Goal: Task Accomplishment & Management: Use online tool/utility

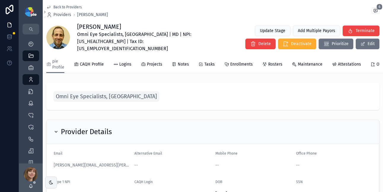
scroll to position [0, 64]
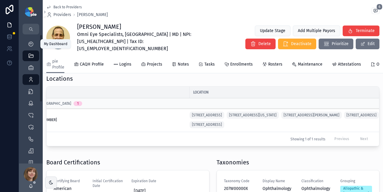
click at [34, 44] on icon "scrollable content" at bounding box center [31, 44] width 6 height 6
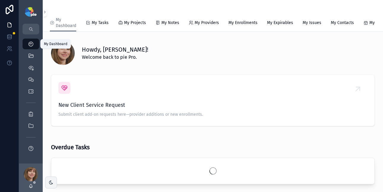
click at [90, 21] on div "My Tasks" at bounding box center [97, 23] width 23 height 6
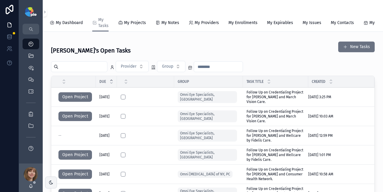
drag, startPoint x: 380, startPoint y: 68, endPoint x: 375, endPoint y: 79, distance: 12.6
click at [258, 137] on span "Follow Up on Credentialing Project for [PERSON_NAME] and Wellcare by Fidelis Ca…" at bounding box center [276, 135] width 58 height 14
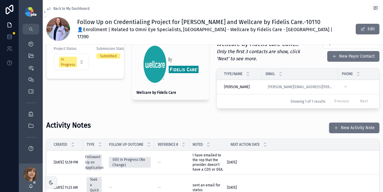
scroll to position [154, 0]
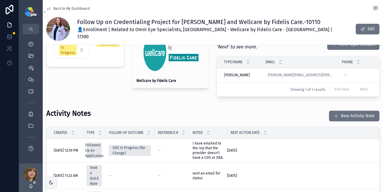
click at [354, 111] on button "New Activity Note" at bounding box center [354, 116] width 50 height 11
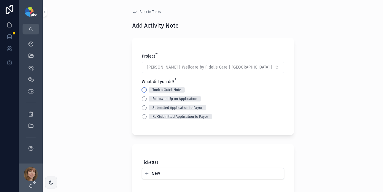
click at [144, 90] on button "Took a Quick Note" at bounding box center [144, 90] width 5 height 5
type button "TOOK_A_QUICK_NOTE"
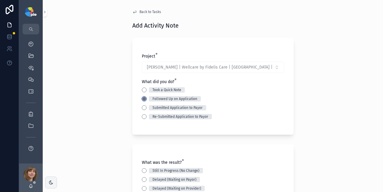
type button "FOLLOWED_UP_ON_APPLICATION"
click at [146, 88] on div "TOOK_A_QUICK_NOTE Took a Quick Note" at bounding box center [213, 89] width 142 height 5
click at [145, 88] on button "TOOK_A_QUICK_NOTE" at bounding box center [144, 90] width 5 height 5
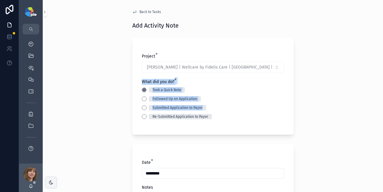
drag, startPoint x: 381, startPoint y: 63, endPoint x: 373, endPoint y: 106, distance: 43.1
click at [373, 106] on div "Back to Tasks Add Activity Note Project * [PERSON_NAME] | Wellcare by Fidelis C…" at bounding box center [213, 96] width 340 height 192
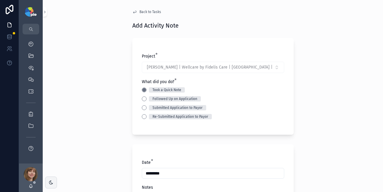
click at [357, 72] on div "Back to Tasks Add Activity Note Project * [PERSON_NAME] | Wellcare by Fidelis C…" at bounding box center [213, 96] width 340 height 192
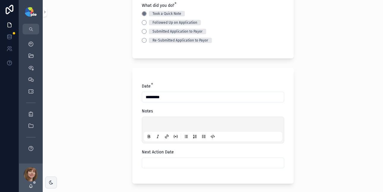
scroll to position [75, 0]
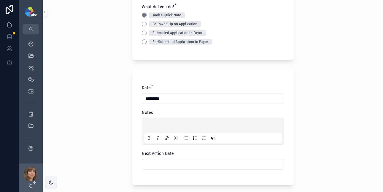
click at [148, 126] on p "scrollable content" at bounding box center [214, 127] width 138 height 6
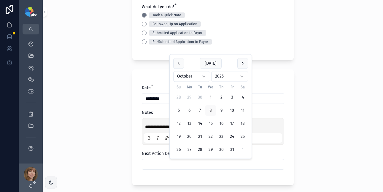
click at [161, 165] on input "scrollable content" at bounding box center [213, 164] width 142 height 8
click at [200, 148] on button "28" at bounding box center [200, 149] width 11 height 11
type input "**********"
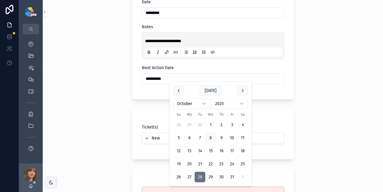
scroll to position [163, 0]
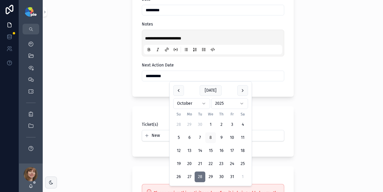
click at [317, 82] on div "**********" at bounding box center [213, 96] width 340 height 192
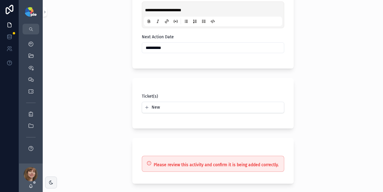
scroll to position [241, 0]
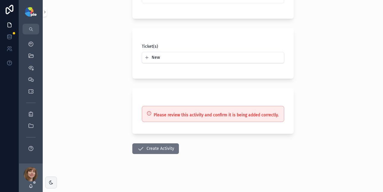
click at [161, 149] on button "Create Activity" at bounding box center [155, 148] width 47 height 11
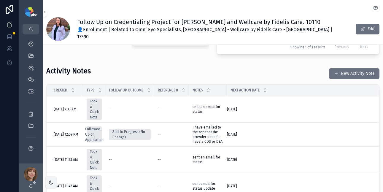
scroll to position [195, 0]
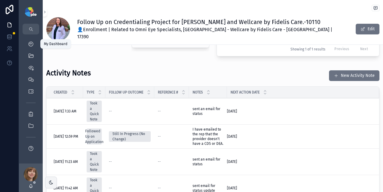
click at [28, 43] on icon "scrollable content" at bounding box center [31, 44] width 6 height 6
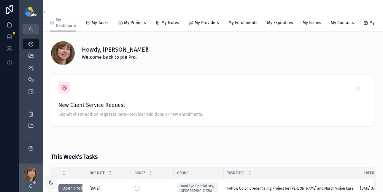
scroll to position [100, 0]
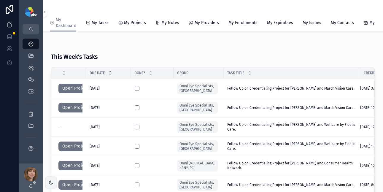
click at [72, 151] on button "Open Project" at bounding box center [75, 146] width 34 height 9
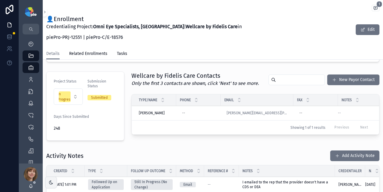
scroll to position [160, 0]
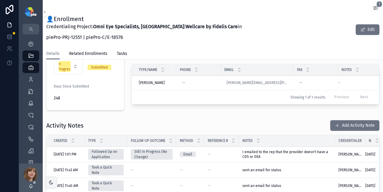
click at [361, 120] on button "Add Activity Note" at bounding box center [354, 125] width 49 height 11
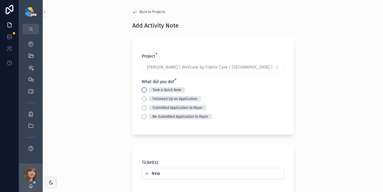
click at [142, 90] on button "Took a Quick Note" at bounding box center [144, 90] width 5 height 5
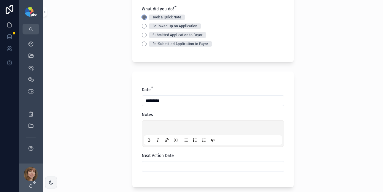
scroll to position [73, 0]
click at [149, 125] on div "scrollable content" at bounding box center [213, 133] width 138 height 23
click at [150, 127] on p "scrollable content" at bounding box center [214, 128] width 138 height 6
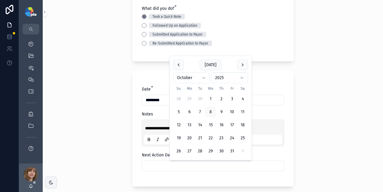
click at [147, 164] on input "scrollable content" at bounding box center [213, 166] width 142 height 8
click at [196, 150] on button "28" at bounding box center [200, 151] width 11 height 11
type input "**********"
click at [312, 75] on div "**********" at bounding box center [213, 23] width 340 height 192
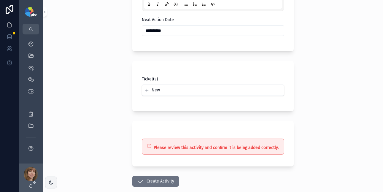
scroll to position [241, 0]
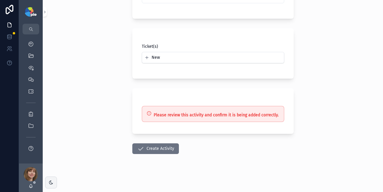
click at [158, 150] on button "Create Activity" at bounding box center [155, 148] width 47 height 11
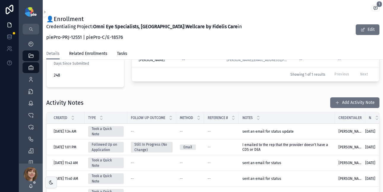
scroll to position [182, 0]
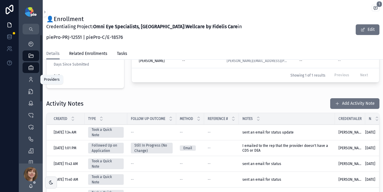
click at [28, 77] on icon "scrollable content" at bounding box center [31, 80] width 6 height 6
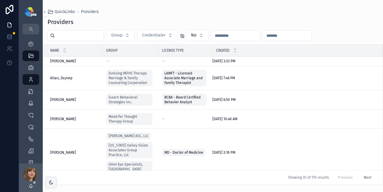
click at [65, 38] on input "scrollable content" at bounding box center [79, 35] width 49 height 8
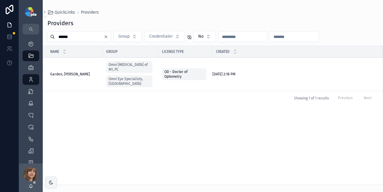
type input "******"
click at [63, 73] on span "Garden, [PERSON_NAME]" at bounding box center [70, 74] width 40 height 5
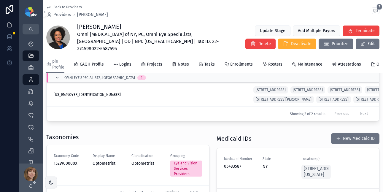
scroll to position [233, 0]
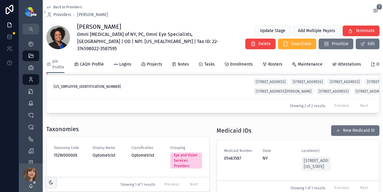
click at [230, 61] on span "Enrollments" at bounding box center [241, 64] width 23 height 6
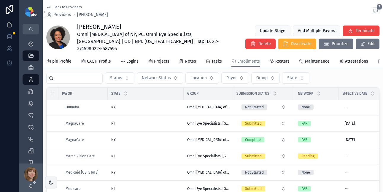
scroll to position [631, 0]
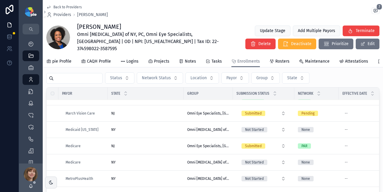
click at [161, 113] on div "NJ NJ" at bounding box center [145, 113] width 69 height 5
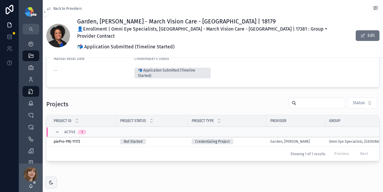
scroll to position [97, 0]
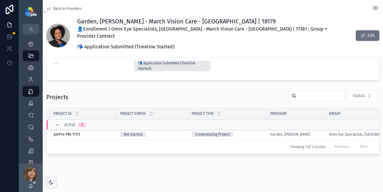
click at [255, 132] on div "Credentialing Project" at bounding box center [228, 134] width 72 height 5
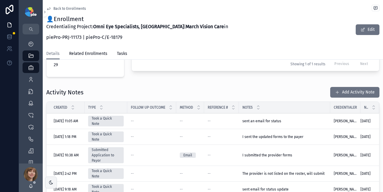
scroll to position [216, 0]
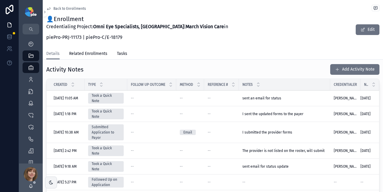
click at [340, 64] on button "Add Activity Note" at bounding box center [354, 69] width 49 height 11
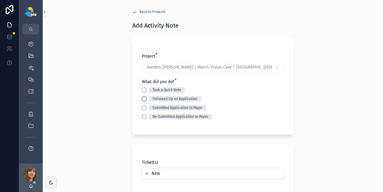
click at [143, 99] on button "Followed Up on Application" at bounding box center [144, 98] width 5 height 5
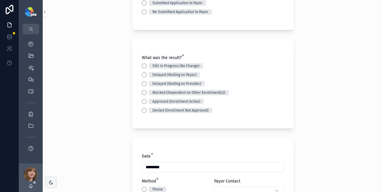
scroll to position [112, 0]
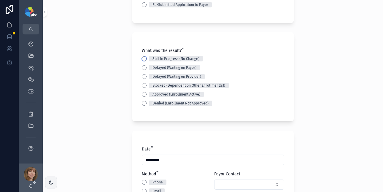
click at [142, 59] on button "Still In Progress (No Change)" at bounding box center [144, 58] width 5 height 5
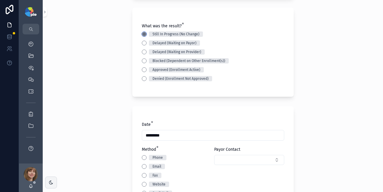
scroll to position [221, 0]
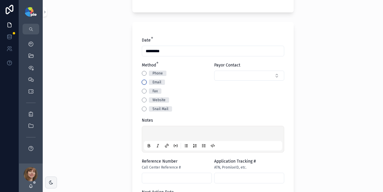
click at [142, 82] on button "Email" at bounding box center [144, 82] width 5 height 5
click at [154, 131] on div "scrollable content" at bounding box center [213, 139] width 138 height 23
click at [154, 134] on p "scrollable content" at bounding box center [214, 134] width 138 height 6
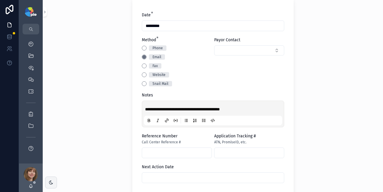
scroll to position [331, 0]
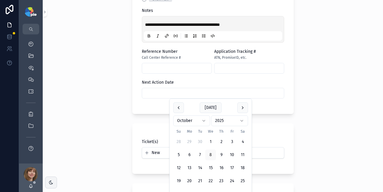
click at [172, 91] on input "scrollable content" at bounding box center [213, 93] width 142 height 8
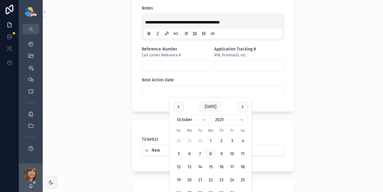
scroll to position [368, 0]
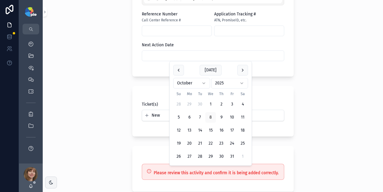
click at [244, 70] on button "scrollable content" at bounding box center [242, 70] width 11 height 11
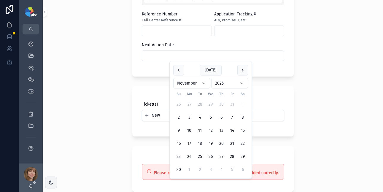
click at [189, 116] on button "3" at bounding box center [189, 117] width 11 height 11
type input "*********"
click at [105, 123] on div "**********" at bounding box center [213, 96] width 340 height 192
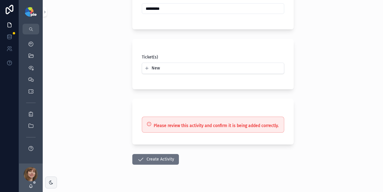
scroll to position [416, 0]
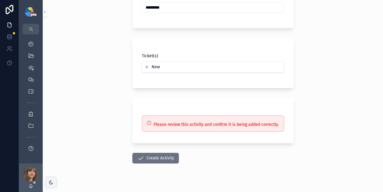
click at [132, 157] on button "Create Activity" at bounding box center [155, 158] width 47 height 11
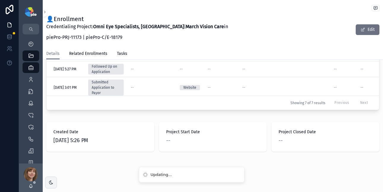
scroll to position [324, 0]
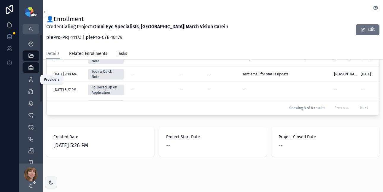
click at [31, 77] on icon "scrollable content" at bounding box center [31, 80] width 6 height 6
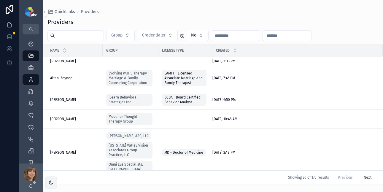
click at [83, 34] on input "scrollable content" at bounding box center [79, 35] width 49 height 8
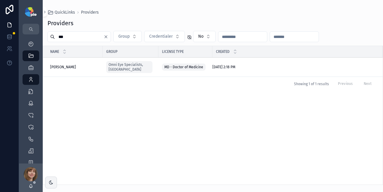
type input "***"
click at [66, 65] on span "[PERSON_NAME]" at bounding box center [63, 67] width 26 height 5
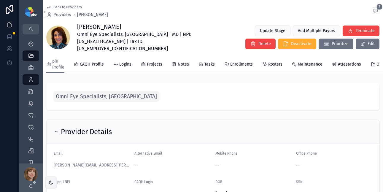
click at [237, 61] on span "Enrollments" at bounding box center [241, 64] width 23 height 6
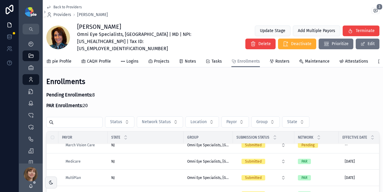
scroll to position [311, 0]
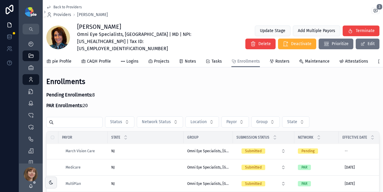
click at [166, 149] on div "NJ NJ" at bounding box center [145, 151] width 69 height 5
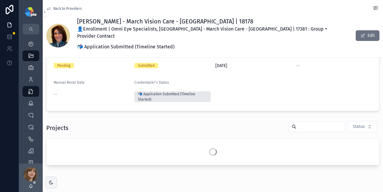
scroll to position [75, 0]
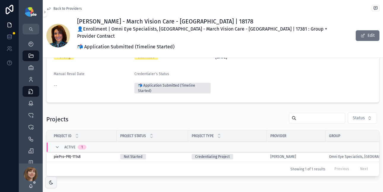
click at [251, 154] on div "Credentialing Project" at bounding box center [228, 156] width 72 height 5
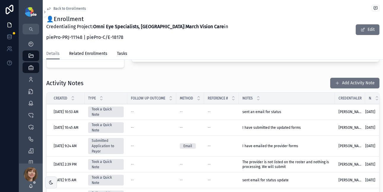
scroll to position [203, 0]
click at [344, 78] on button "Add Activity Note" at bounding box center [354, 82] width 49 height 11
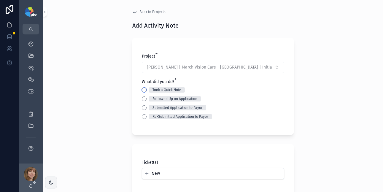
click at [142, 89] on button "Took a Quick Note" at bounding box center [144, 90] width 5 height 5
click at [142, 96] on button "Followed Up on Application" at bounding box center [144, 98] width 5 height 5
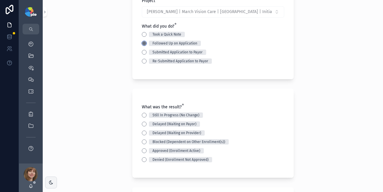
scroll to position [60, 0]
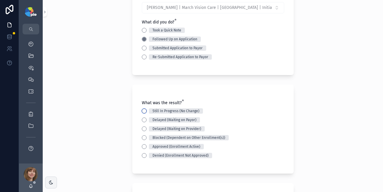
drag, startPoint x: 142, startPoint y: 110, endPoint x: 136, endPoint y: 109, distance: 5.6
click at [142, 110] on button "Still In Progress (No Change)" at bounding box center [144, 111] width 5 height 5
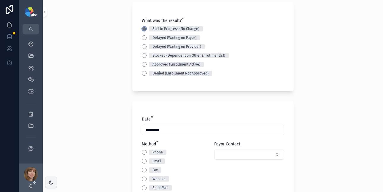
scroll to position [172, 0]
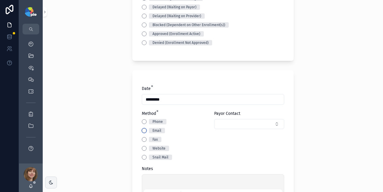
click at [142, 131] on button "Email" at bounding box center [144, 130] width 5 height 5
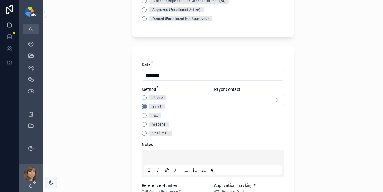
scroll to position [213, 0]
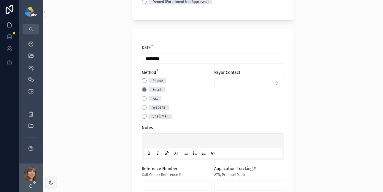
click at [147, 138] on div "scrollable content" at bounding box center [213, 146] width 138 height 23
click at [154, 140] on p "scrollable content" at bounding box center [214, 142] width 138 height 6
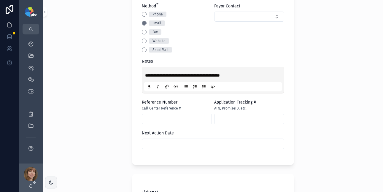
scroll to position [281, 0]
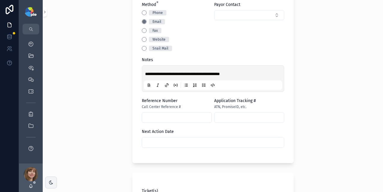
click at [209, 144] on input "scrollable content" at bounding box center [213, 142] width 142 height 8
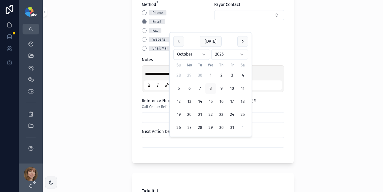
click at [242, 40] on button "scrollable content" at bounding box center [242, 41] width 11 height 11
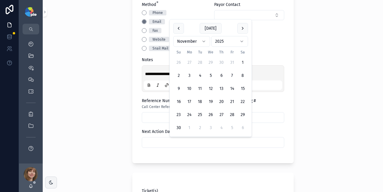
click at [190, 73] on button "3" at bounding box center [189, 75] width 11 height 11
type input "*********"
click at [87, 81] on div "**********" at bounding box center [213, 96] width 340 height 192
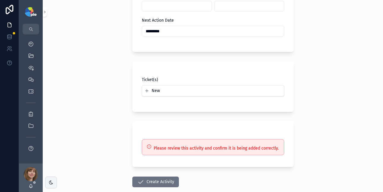
scroll to position [426, 0]
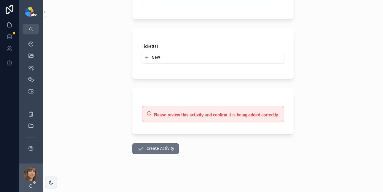
click at [157, 146] on button "Create Activity" at bounding box center [155, 148] width 47 height 11
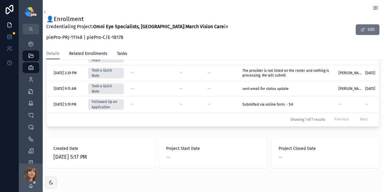
scroll to position [324, 0]
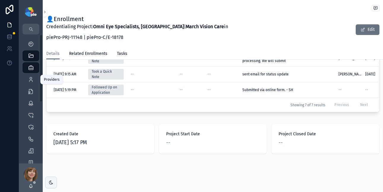
click at [28, 77] on div "Providers 302" at bounding box center [30, 79] width 9 height 9
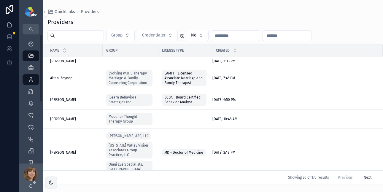
click at [81, 35] on input "scrollable content" at bounding box center [79, 35] width 49 height 8
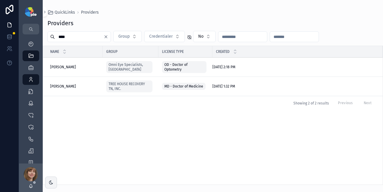
type input "****"
click at [77, 67] on div "Lee-Maier, Stella Lee-Maier, Stella" at bounding box center [74, 67] width 49 height 5
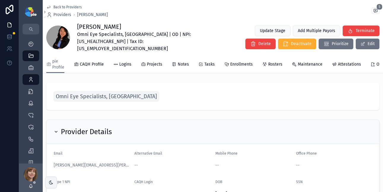
click at [249, 61] on span "Enrollments" at bounding box center [241, 64] width 23 height 6
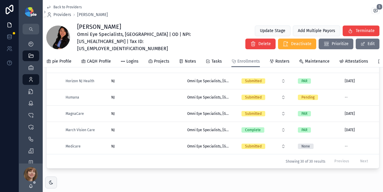
scroll to position [226, 0]
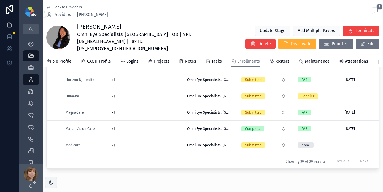
click at [161, 128] on div "NJ NJ" at bounding box center [145, 128] width 69 height 5
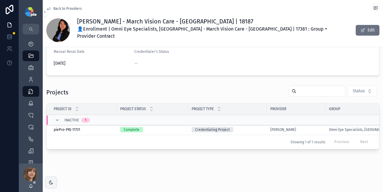
scroll to position [88, 0]
click at [259, 127] on div "Credentialing Project" at bounding box center [228, 129] width 72 height 5
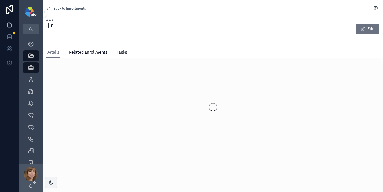
scroll to position [5, 0]
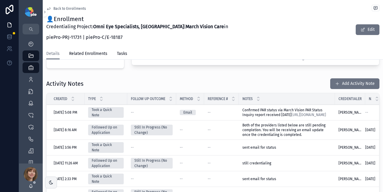
scroll to position [221, 0]
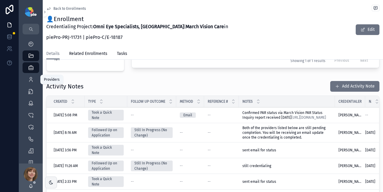
click at [26, 80] on div "Providers 302" at bounding box center [30, 79] width 9 height 9
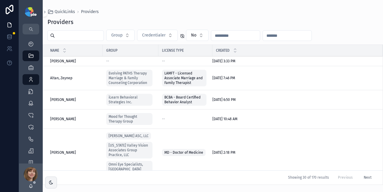
click at [82, 38] on input "scrollable content" at bounding box center [79, 35] width 49 height 8
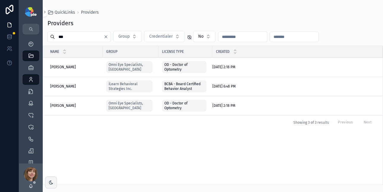
type input "***"
click at [58, 106] on span "Lee-Maier, Stella" at bounding box center [63, 105] width 26 height 5
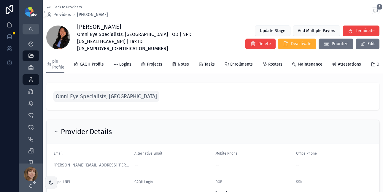
click at [234, 61] on span "Enrollments" at bounding box center [241, 64] width 23 height 6
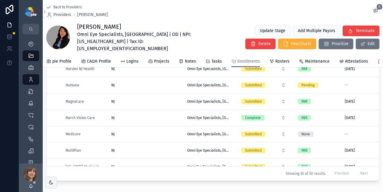
scroll to position [241, 0]
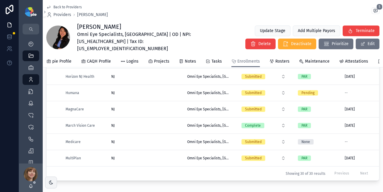
click at [161, 92] on div "NJ NJ" at bounding box center [145, 92] width 69 height 5
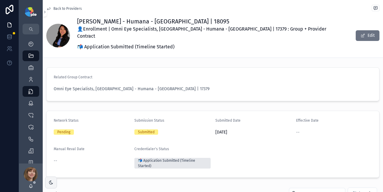
scroll to position [75, 0]
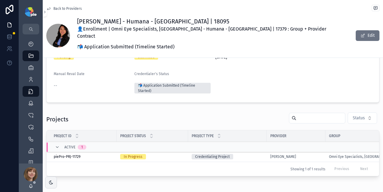
click at [242, 154] on div "Credentialing Project" at bounding box center [228, 156] width 72 height 5
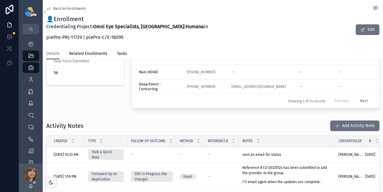
scroll to position [191, 0]
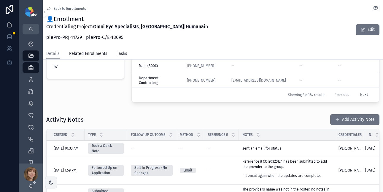
click at [350, 119] on button "Add Activity Note" at bounding box center [354, 119] width 49 height 11
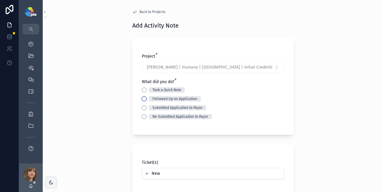
click at [142, 97] on button "Followed Up on Application" at bounding box center [144, 98] width 5 height 5
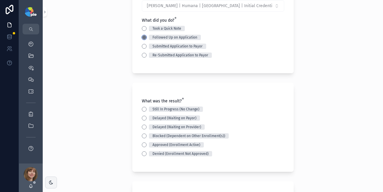
scroll to position [69, 0]
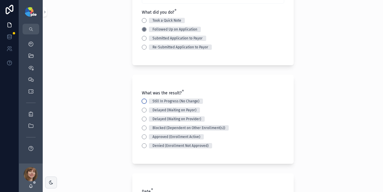
click at [142, 101] on button "Still In Progress (No Change)" at bounding box center [144, 101] width 5 height 5
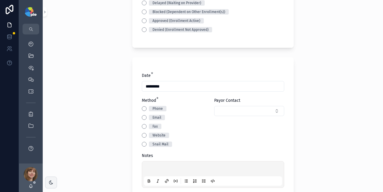
scroll to position [188, 0]
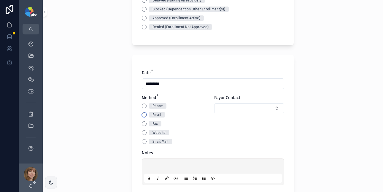
click at [142, 115] on button "Email" at bounding box center [144, 114] width 5 height 5
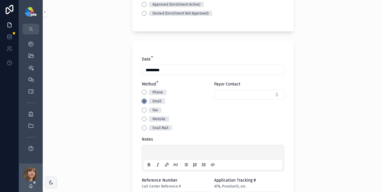
scroll to position [221, 0]
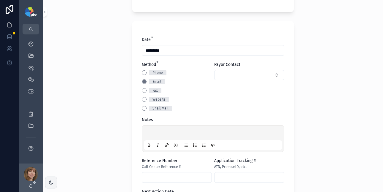
click at [150, 136] on p "scrollable content" at bounding box center [214, 134] width 138 height 6
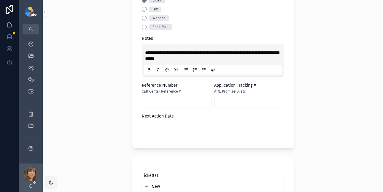
scroll to position [332, 0]
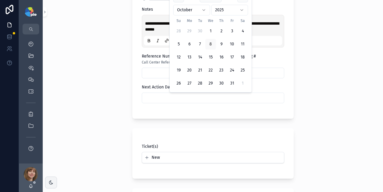
click at [178, 98] on input "scrollable content" at bounding box center [213, 98] width 142 height 8
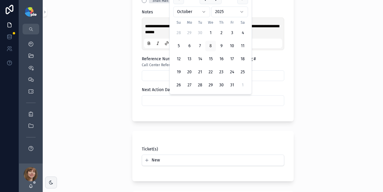
scroll to position [324, 0]
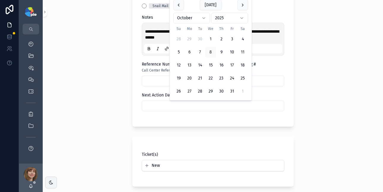
click at [242, 4] on button "scrollable content" at bounding box center [242, 5] width 11 height 11
click at [211, 38] on button "5" at bounding box center [210, 39] width 11 height 11
type input "*********"
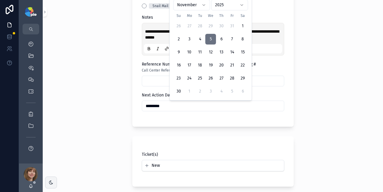
click at [90, 61] on div "**********" at bounding box center [213, 96] width 340 height 192
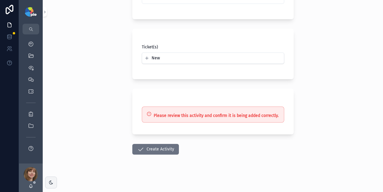
scroll to position [432, 0]
click at [141, 148] on icon "scrollable content" at bounding box center [140, 148] width 7 height 7
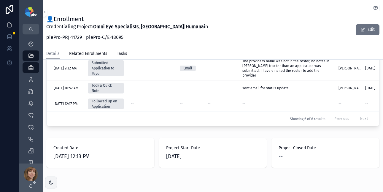
scroll to position [351, 0]
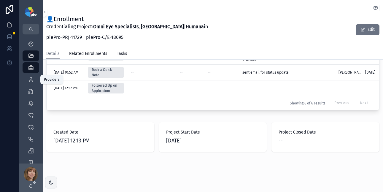
click at [30, 82] on div "Providers 302" at bounding box center [30, 79] width 9 height 9
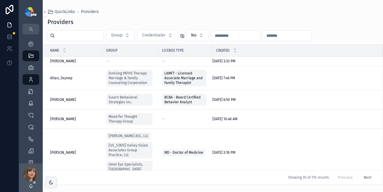
click at [75, 36] on input "scrollable content" at bounding box center [79, 35] width 49 height 8
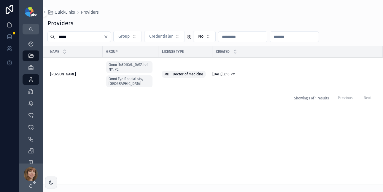
type input "*****"
click at [66, 72] on span "Rosenberg, Elana" at bounding box center [63, 74] width 26 height 5
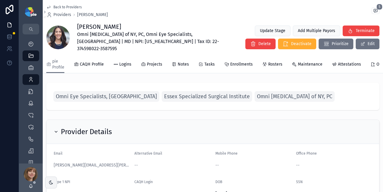
click at [240, 61] on span "Enrollments" at bounding box center [241, 64] width 23 height 6
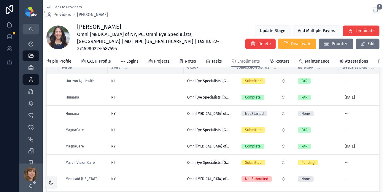
scroll to position [704, 0]
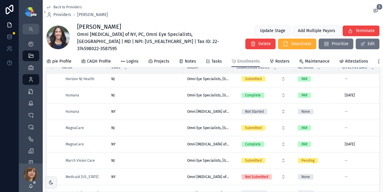
click at [159, 158] on div "NJ NJ" at bounding box center [145, 160] width 69 height 5
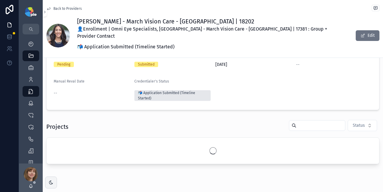
scroll to position [75, 0]
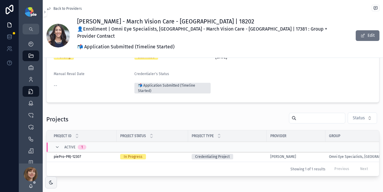
click at [249, 152] on td "Credentialing Project" at bounding box center [227, 157] width 79 height 10
click at [250, 154] on div "Credentialing Project" at bounding box center [228, 156] width 72 height 5
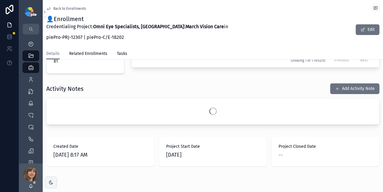
scroll to position [198, 0]
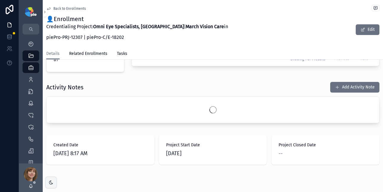
click at [344, 82] on button "Add Activity Note" at bounding box center [354, 87] width 49 height 11
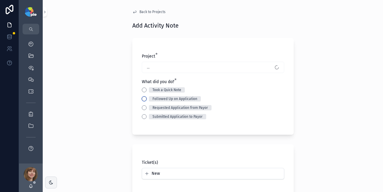
click at [142, 99] on button "Followed Up on Application" at bounding box center [144, 98] width 5 height 5
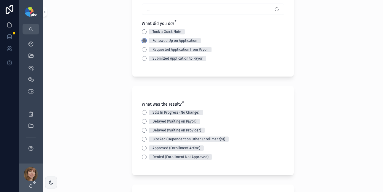
scroll to position [90, 0]
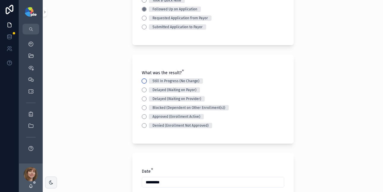
click at [142, 81] on button "Still In Progress (No Change)" at bounding box center [144, 81] width 5 height 5
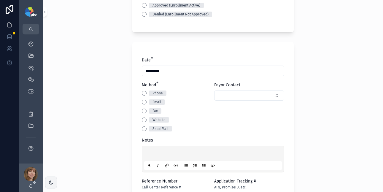
scroll to position [211, 0]
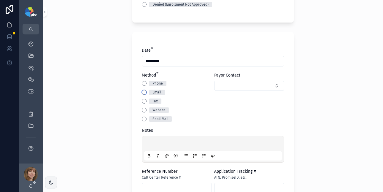
click at [142, 92] on button "Email" at bounding box center [144, 92] width 5 height 5
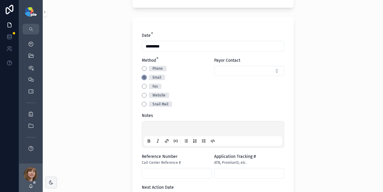
scroll to position [245, 0]
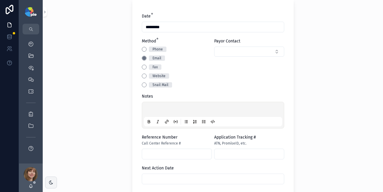
click at [145, 105] on div "scrollable content" at bounding box center [213, 115] width 138 height 23
click at [152, 110] on p "scrollable content" at bounding box center [214, 110] width 138 height 6
drag, startPoint x: 247, startPoint y: 110, endPoint x: 139, endPoint y: 109, distance: 108.3
click at [139, 109] on div "**********" at bounding box center [212, 99] width 161 height 202
copy span "**********"
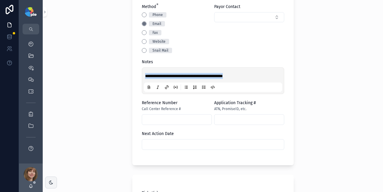
scroll to position [284, 0]
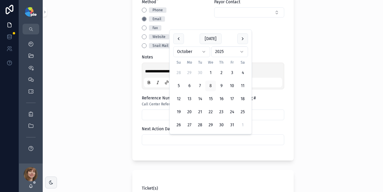
click at [145, 139] on input "scrollable content" at bounding box center [213, 140] width 142 height 8
click at [245, 38] on button "scrollable content" at bounding box center [242, 39] width 11 height 11
click at [188, 70] on button "3" at bounding box center [189, 73] width 11 height 11
type input "*********"
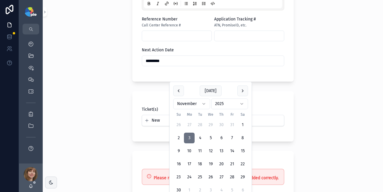
scroll to position [424, 0]
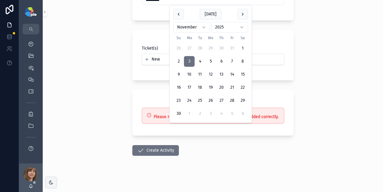
click at [161, 147] on button "Create Activity" at bounding box center [155, 150] width 47 height 11
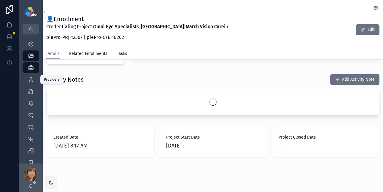
scroll to position [324, 0]
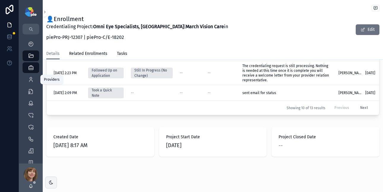
click at [30, 80] on icon "scrollable content" at bounding box center [31, 80] width 6 height 6
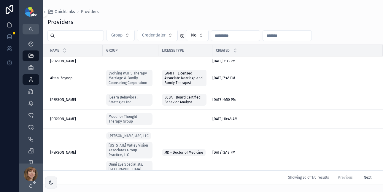
click at [74, 36] on input "scrollable content" at bounding box center [79, 35] width 49 height 8
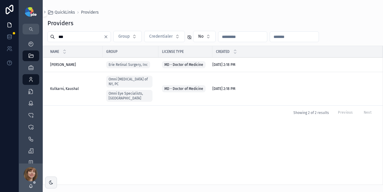
type input "***"
click at [68, 86] on span "Kulkarni, Kaushal" at bounding box center [64, 88] width 29 height 5
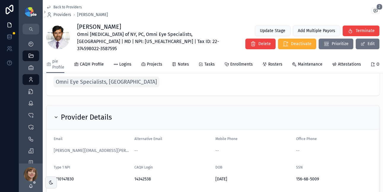
scroll to position [15, 0]
click at [243, 61] on span "Enrollments" at bounding box center [241, 64] width 23 height 6
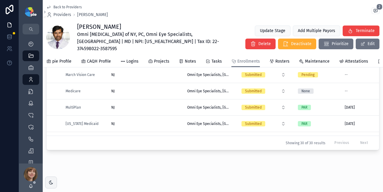
scroll to position [253, 0]
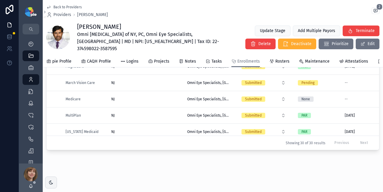
click at [162, 81] on div "NJ NJ" at bounding box center [145, 82] width 69 height 5
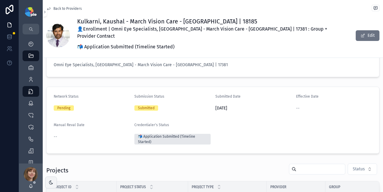
scroll to position [99, 0]
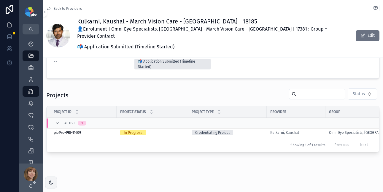
click at [255, 130] on div "Credentialing Project" at bounding box center [228, 132] width 72 height 5
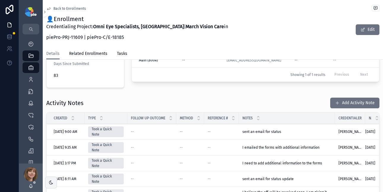
scroll to position [198, 0]
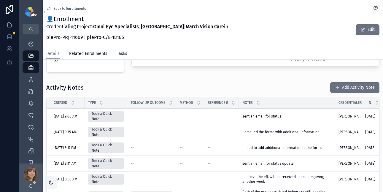
click at [337, 82] on button "Add Activity Note" at bounding box center [354, 87] width 49 height 11
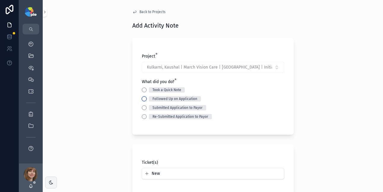
click at [142, 98] on button "Followed Up on Application" at bounding box center [144, 98] width 5 height 5
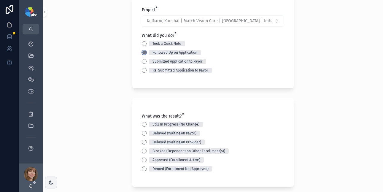
scroll to position [88, 0]
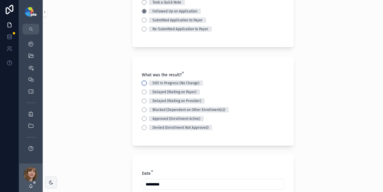
click at [142, 83] on button "Still In Progress (No Change)" at bounding box center [144, 83] width 5 height 5
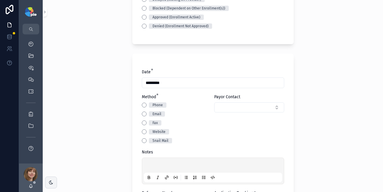
scroll to position [201, 0]
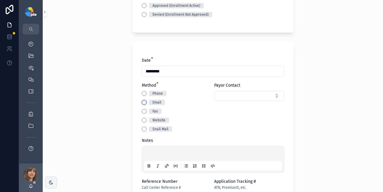
click at [142, 103] on button "Email" at bounding box center [144, 102] width 5 height 5
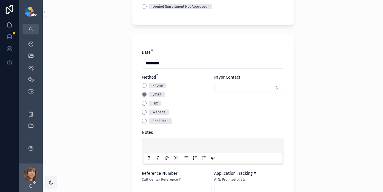
click at [148, 148] on p "scrollable content" at bounding box center [214, 147] width 138 height 6
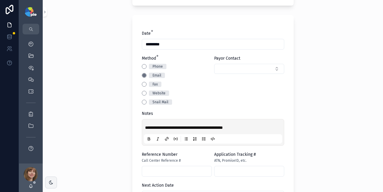
scroll to position [315, 0]
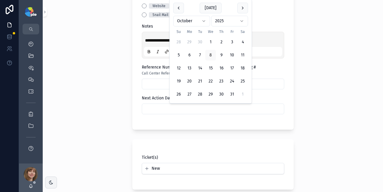
click at [180, 110] on input "scrollable content" at bounding box center [213, 109] width 142 height 8
click at [245, 7] on button "scrollable content" at bounding box center [242, 8] width 11 height 11
click at [190, 42] on button "3" at bounding box center [189, 42] width 11 height 11
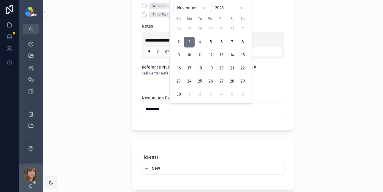
type input "*********"
click at [100, 71] on div "**********" at bounding box center [213, 96] width 340 height 192
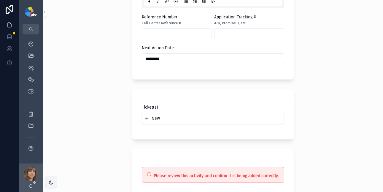
scroll to position [426, 0]
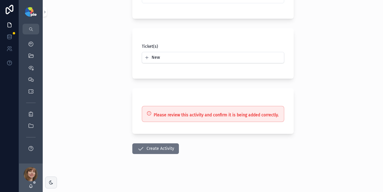
click at [140, 151] on icon "scrollable content" at bounding box center [140, 148] width 7 height 7
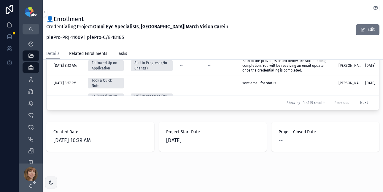
scroll to position [324, 0]
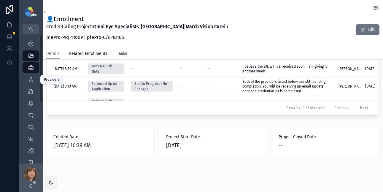
click at [31, 78] on icon "scrollable content" at bounding box center [31, 80] width 6 height 6
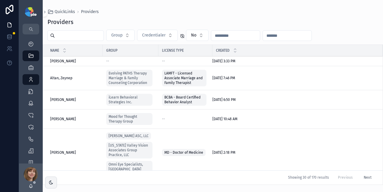
click at [71, 39] on input "scrollable content" at bounding box center [79, 35] width 49 height 8
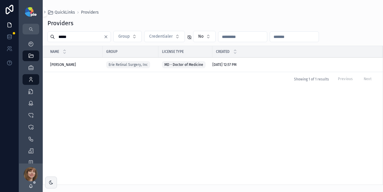
type input "*****"
click at [69, 62] on span "[PERSON_NAME]" at bounding box center [63, 64] width 26 height 5
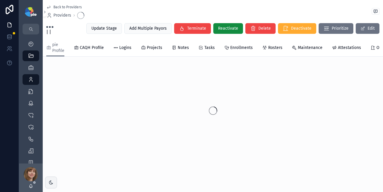
click at [234, 48] on span "Enrollments" at bounding box center [241, 48] width 23 height 6
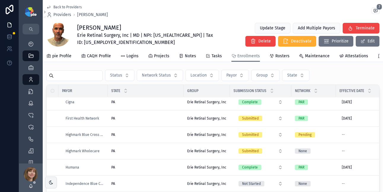
scroll to position [66, 0]
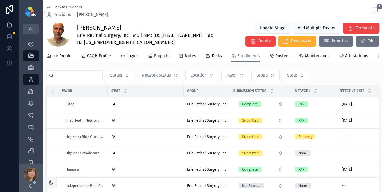
click at [154, 139] on div "PA PA" at bounding box center [145, 136] width 69 height 5
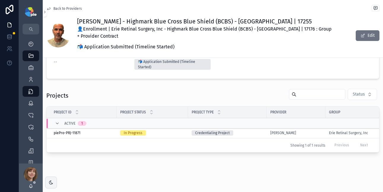
click at [244, 131] on div "Credentialing Project" at bounding box center [228, 132] width 72 height 5
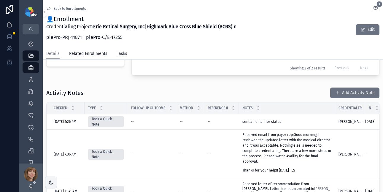
scroll to position [204, 0]
click at [342, 98] on button "Add Activity Note" at bounding box center [354, 92] width 49 height 11
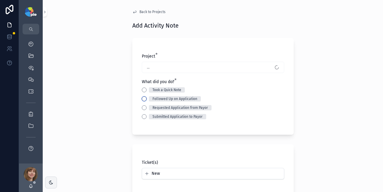
click at [142, 97] on button "Followed Up on Application" at bounding box center [144, 98] width 5 height 5
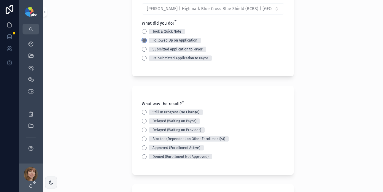
scroll to position [62, 0]
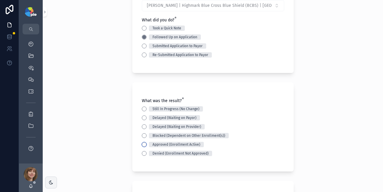
click at [142, 143] on button "Approved (Enrollment Active)" at bounding box center [144, 144] width 5 height 5
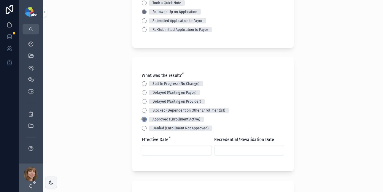
scroll to position [118, 0]
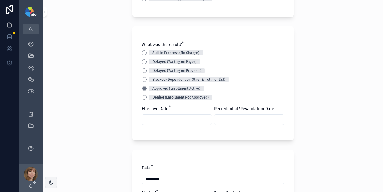
click at [148, 116] on input "scrollable content" at bounding box center [176, 119] width 69 height 8
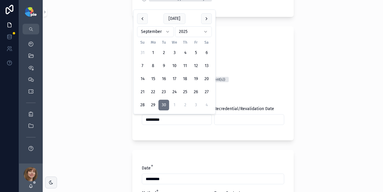
type input "*********"
click at [231, 119] on input "scrollable content" at bounding box center [249, 119] width 69 height 8
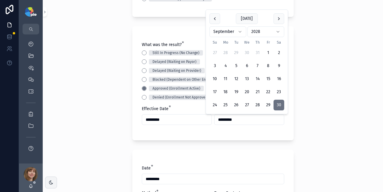
type input "*********"
click at [98, 117] on div "Back to Projects Add Activity Note Project * Mousa, Raed | Highmark Blue Cross …" at bounding box center [213, 96] width 340 height 192
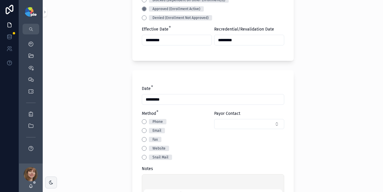
scroll to position [208, 0]
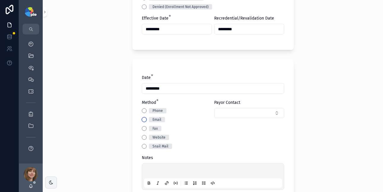
click at [142, 120] on button "Email" at bounding box center [144, 119] width 5 height 5
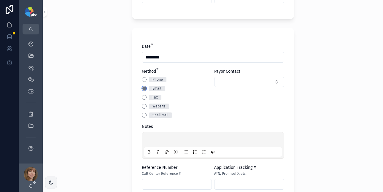
scroll to position [242, 0]
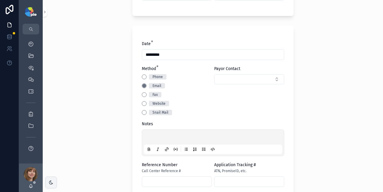
click at [150, 134] on div "scrollable content" at bounding box center [213, 142] width 138 height 23
click at [152, 136] on p "scrollable content" at bounding box center [214, 138] width 138 height 6
click at [90, 100] on div "**********" at bounding box center [213, 96] width 340 height 192
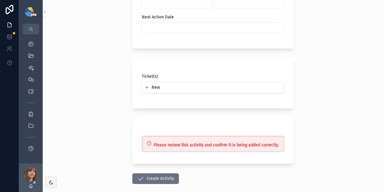
scroll to position [451, 0]
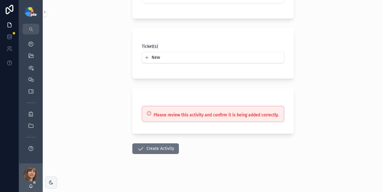
click at [150, 151] on button "Create Activity" at bounding box center [155, 148] width 47 height 11
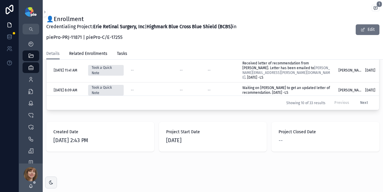
scroll to position [371, 0]
click at [32, 79] on icon "scrollable content" at bounding box center [31, 80] width 6 height 6
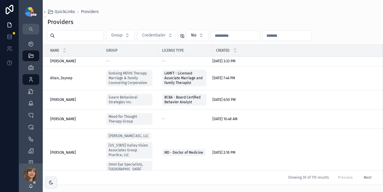
click at [66, 38] on input "scrollable content" at bounding box center [79, 35] width 49 height 8
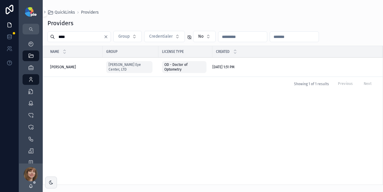
type input "****"
click at [69, 69] on div "Frey, Tiffany Frey, Tiffany" at bounding box center [74, 67] width 49 height 5
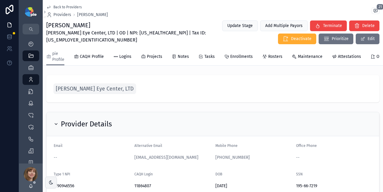
click at [123, 54] on span "Logins" at bounding box center [125, 57] width 12 height 6
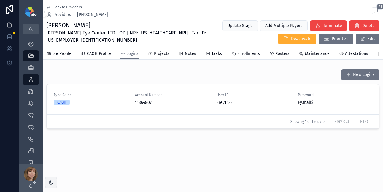
click at [352, 80] on button "New Logins" at bounding box center [360, 74] width 38 height 11
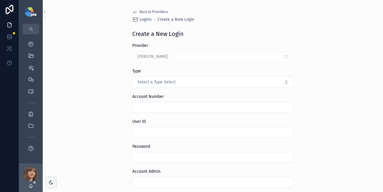
click at [158, 84] on span "Select a Type Select" at bounding box center [156, 82] width 38 height 6
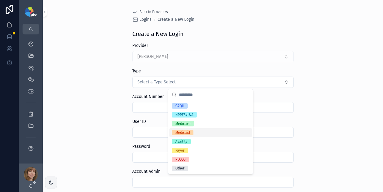
click at [181, 131] on div "Medicaid" at bounding box center [182, 132] width 15 height 5
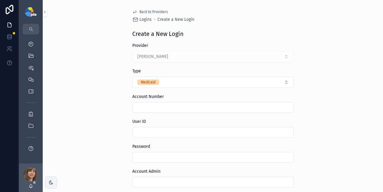
click at [138, 155] on input "scrollable content" at bounding box center [213, 157] width 161 height 8
paste input "*********"
type input "*********"
click at [143, 131] on input "scrollable content" at bounding box center [213, 132] width 161 height 8
paste input "*********"
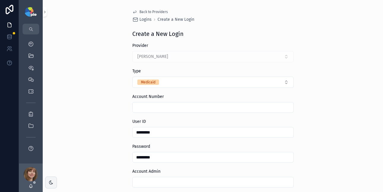
type input "*********"
click at [99, 124] on div "Back to Providers Logins Create a New Login Create a New Login Provider Frey, T…" at bounding box center [213, 96] width 340 height 192
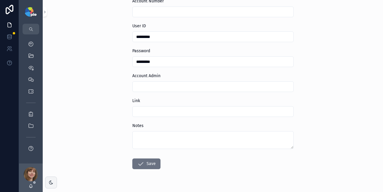
scroll to position [97, 0]
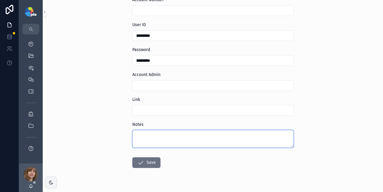
click at [147, 138] on textarea "scrollable content" at bounding box center [212, 139] width 161 height 18
paste textarea "**********"
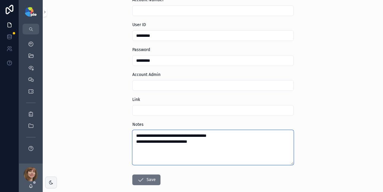
type textarea "**********"
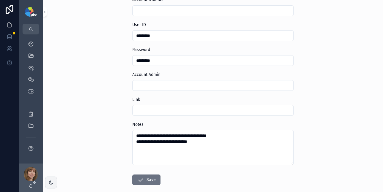
click at [147, 178] on button "Save" at bounding box center [146, 179] width 28 height 11
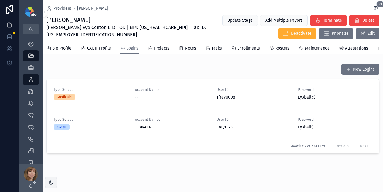
click at [62, 49] on span "pie Profile" at bounding box center [61, 48] width 19 height 6
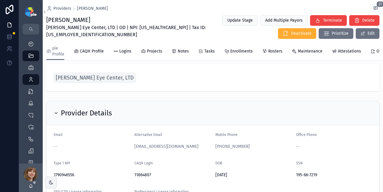
scroll to position [41, 0]
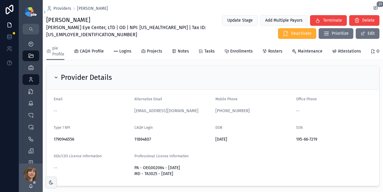
click at [0, 0] on icon "scrollable content" at bounding box center [0, 0] width 0 height 0
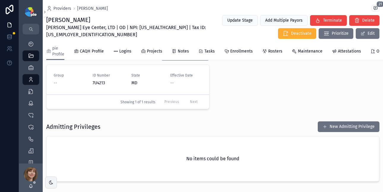
scroll to position [256, 0]
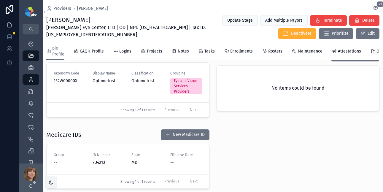
click at [240, 52] on span "Enrollments" at bounding box center [241, 51] width 23 height 6
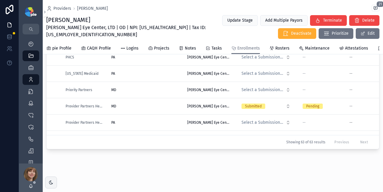
scroll to position [651, 0]
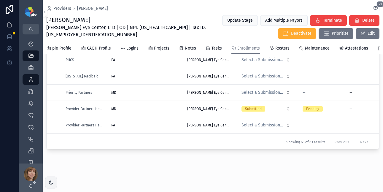
click at [140, 76] on div "PA PA" at bounding box center [145, 76] width 69 height 5
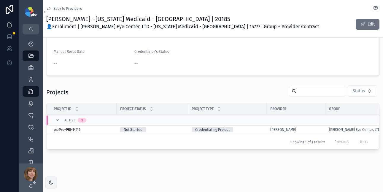
click at [259, 127] on div "Credentialing Project" at bounding box center [228, 129] width 72 height 5
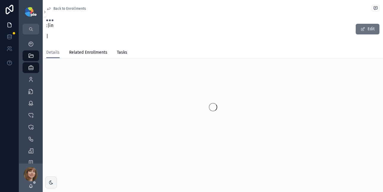
scroll to position [5, 0]
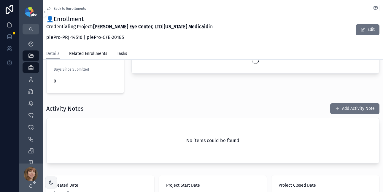
scroll to position [176, 0]
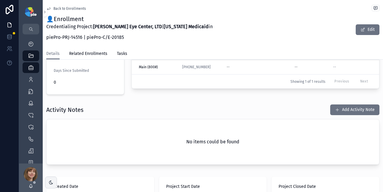
click at [348, 105] on button "Add Activity Note" at bounding box center [354, 109] width 49 height 11
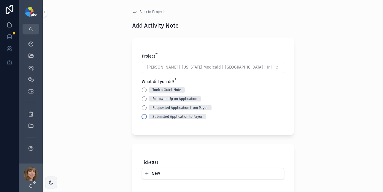
click at [142, 116] on button "Submitted Application to Payor" at bounding box center [144, 116] width 5 height 5
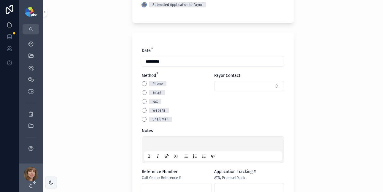
scroll to position [117, 0]
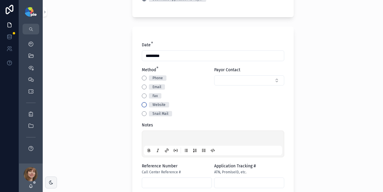
click at [142, 105] on button "Website" at bounding box center [144, 104] width 5 height 5
click at [146, 138] on p "scrollable content" at bounding box center [214, 139] width 138 height 6
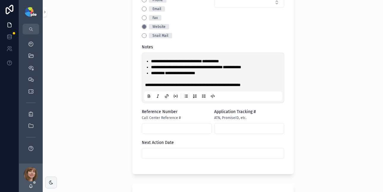
scroll to position [208, 0]
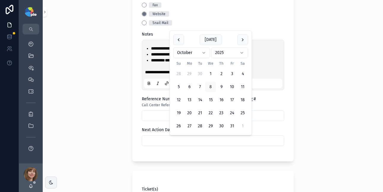
click at [186, 139] on input "scrollable content" at bounding box center [213, 140] width 142 height 8
click at [239, 38] on button "scrollable content" at bounding box center [242, 39] width 11 height 11
click at [191, 74] on button "3" at bounding box center [189, 74] width 11 height 11
type input "*********"
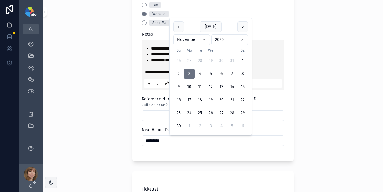
click at [105, 96] on div "**********" at bounding box center [213, 96] width 340 height 192
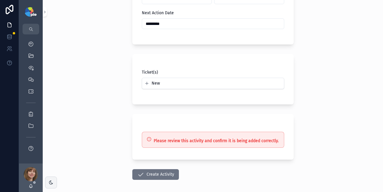
scroll to position [326, 0]
click at [153, 175] on button "Create Activity" at bounding box center [155, 174] width 47 height 11
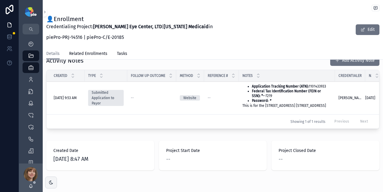
scroll to position [248, 0]
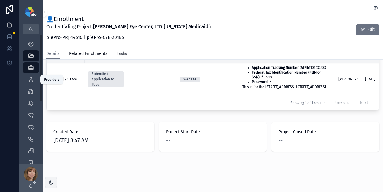
click at [31, 78] on icon "scrollable content" at bounding box center [31, 80] width 6 height 6
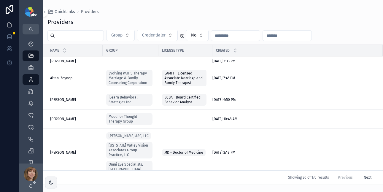
click at [80, 36] on input "scrollable content" at bounding box center [79, 35] width 49 height 8
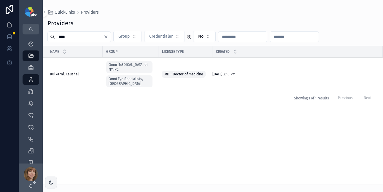
type input "****"
click at [75, 72] on span "Kulkarni, Kaushal" at bounding box center [64, 74] width 29 height 5
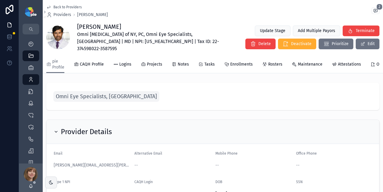
click at [243, 61] on span "Enrollments" at bounding box center [241, 64] width 23 height 6
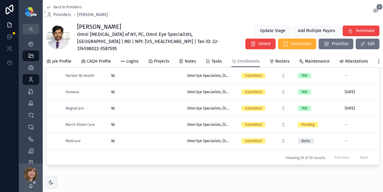
scroll to position [274, 0]
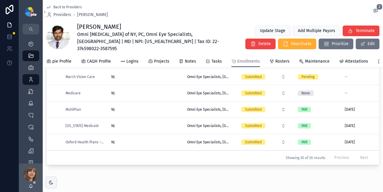
click at [156, 76] on div "NJ NJ" at bounding box center [145, 76] width 69 height 5
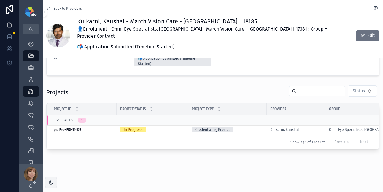
scroll to position [99, 0]
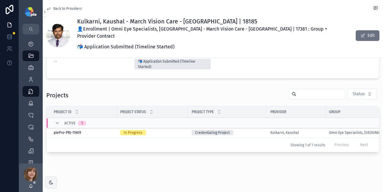
click at [177, 130] on div "In Progress" at bounding box center [152, 132] width 64 height 5
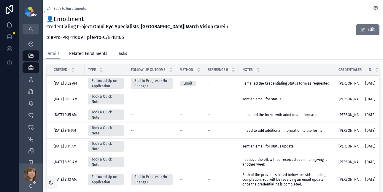
scroll to position [135, 0]
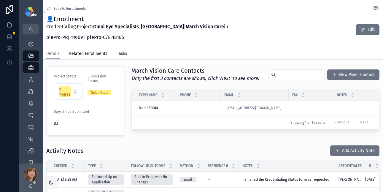
click at [355, 145] on button "Add Activity Note" at bounding box center [354, 150] width 49 height 11
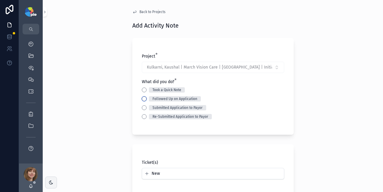
click at [142, 99] on button "Followed Up on Application" at bounding box center [144, 98] width 5 height 5
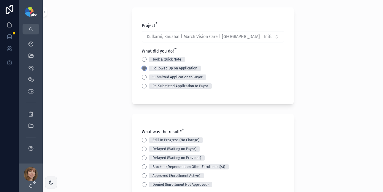
scroll to position [119, 0]
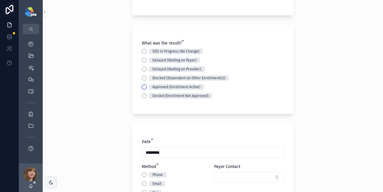
click at [142, 86] on button "Approved (Enrollment Active)" at bounding box center [144, 87] width 5 height 5
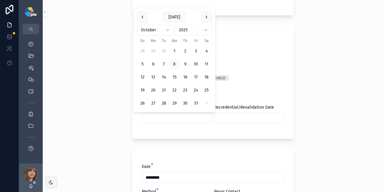
click at [144, 115] on input "scrollable content" at bounding box center [176, 118] width 69 height 8
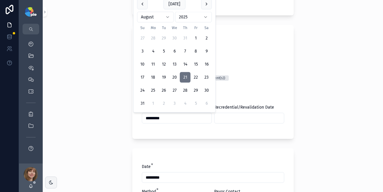
type input "*********"
click at [225, 121] on input "scrollable content" at bounding box center [249, 118] width 69 height 8
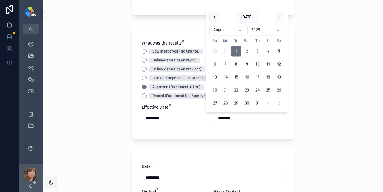
type input "********"
click at [75, 98] on div "Back to Projects Add Activity Note Project * Kulkarni, Kaushal | March Vision C…" at bounding box center [213, 96] width 340 height 192
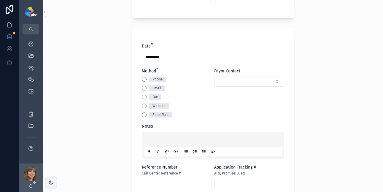
scroll to position [240, 0]
click at [142, 89] on button "Email" at bounding box center [144, 88] width 5 height 5
click at [152, 142] on p "scrollable content" at bounding box center [214, 140] width 138 height 6
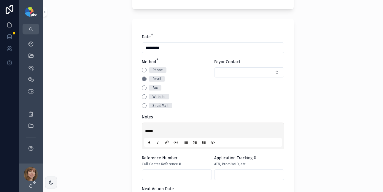
scroll to position [253, 0]
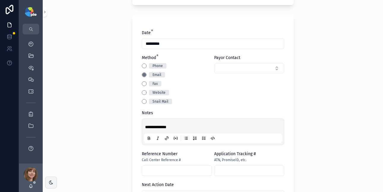
click at [95, 98] on div "**********" at bounding box center [213, 96] width 340 height 192
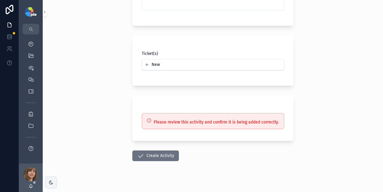
scroll to position [451, 0]
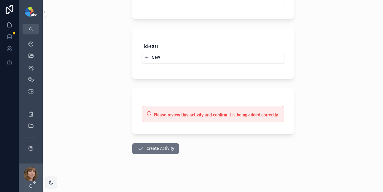
click at [150, 147] on button "Create Activity" at bounding box center [155, 148] width 47 height 11
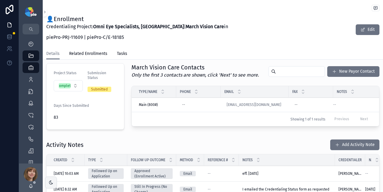
scroll to position [155, 0]
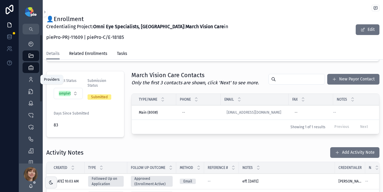
click at [27, 79] on div "Providers 302" at bounding box center [30, 79] width 9 height 9
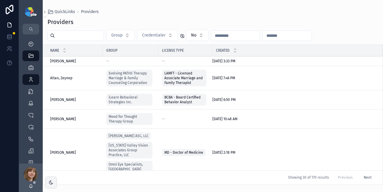
click at [80, 38] on input "scrollable content" at bounding box center [79, 35] width 49 height 8
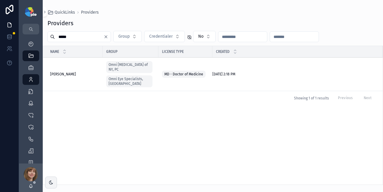
type input "*****"
click at [71, 72] on span "Rosenberg, Elana" at bounding box center [63, 74] width 26 height 5
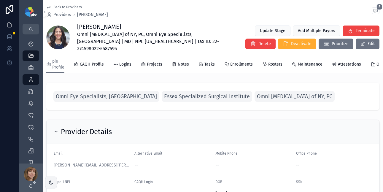
click at [236, 61] on span "Enrollments" at bounding box center [241, 64] width 23 height 6
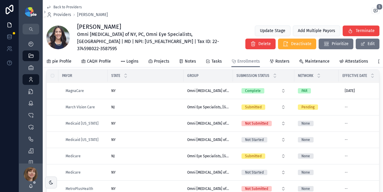
scroll to position [765, 0]
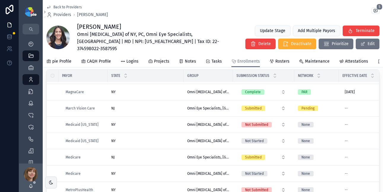
click at [156, 106] on div "NJ NJ" at bounding box center [145, 108] width 69 height 5
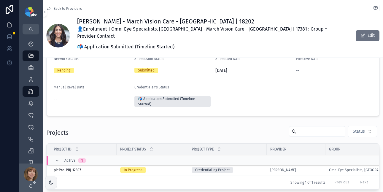
click at [247, 167] on div "Credentialing Project" at bounding box center [228, 169] width 72 height 5
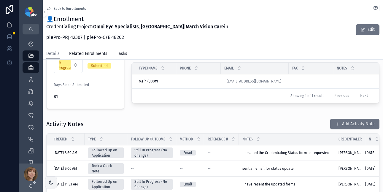
scroll to position [206, 0]
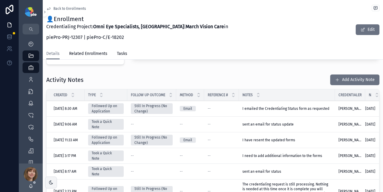
click at [349, 75] on button "Add Activity Note" at bounding box center [354, 79] width 49 height 11
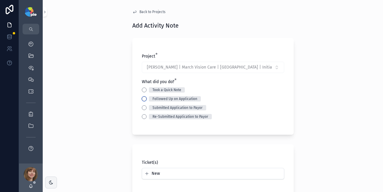
click at [142, 97] on button "Followed Up on Application" at bounding box center [144, 98] width 5 height 5
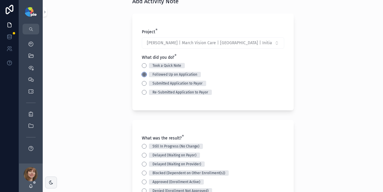
scroll to position [75, 0]
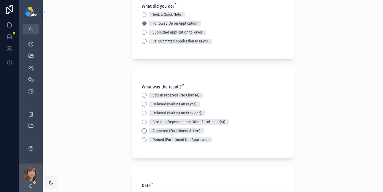
click at [142, 132] on button "Approved (Enrollment Active)" at bounding box center [144, 130] width 5 height 5
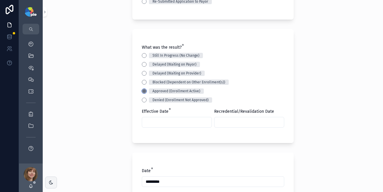
scroll to position [119, 0]
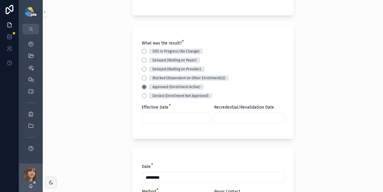
click at [160, 120] on input "scrollable content" at bounding box center [176, 118] width 69 height 8
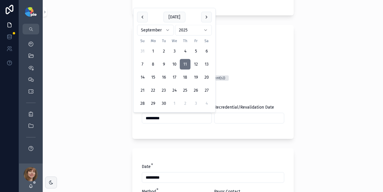
type input "*********"
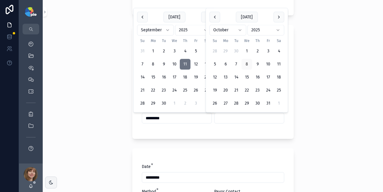
click at [222, 116] on input "scrollable content" at bounding box center [249, 118] width 69 height 8
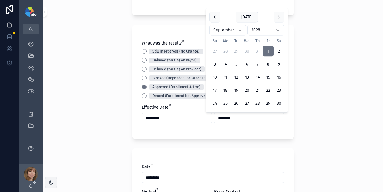
type input "********"
click at [108, 101] on div "Back to Projects Add Activity Note Project * Rosenberg, Elana | March Vision Ca…" at bounding box center [213, 96] width 340 height 192
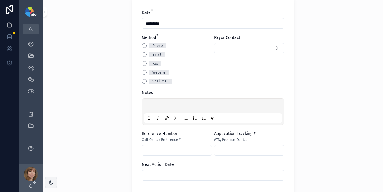
scroll to position [274, 0]
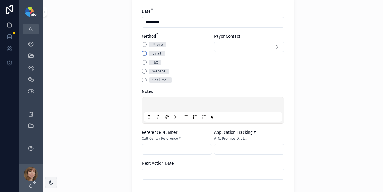
click at [142, 53] on button "Email" at bounding box center [144, 53] width 5 height 5
click at [155, 104] on p "scrollable content" at bounding box center [214, 106] width 138 height 6
click at [101, 87] on div "**********" at bounding box center [213, 96] width 340 height 192
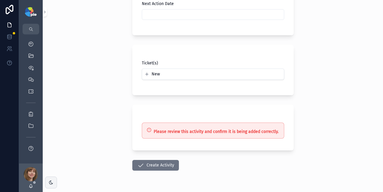
scroll to position [451, 0]
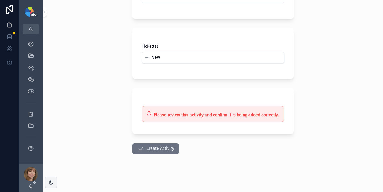
click at [152, 146] on button "Create Activity" at bounding box center [155, 148] width 47 height 11
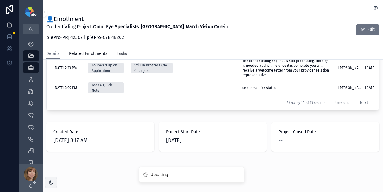
scroll to position [324, 0]
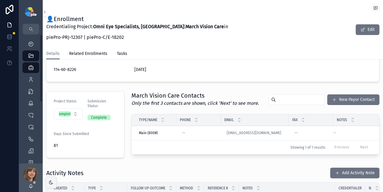
scroll to position [145, 0]
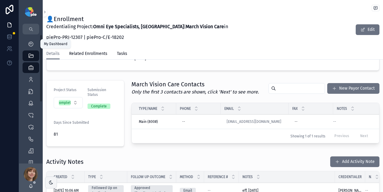
click at [31, 42] on icon "scrollable content" at bounding box center [31, 44] width 6 height 6
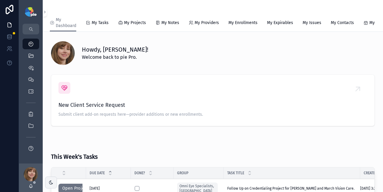
click at [166, 20] on span "My Notes" at bounding box center [170, 23] width 18 height 6
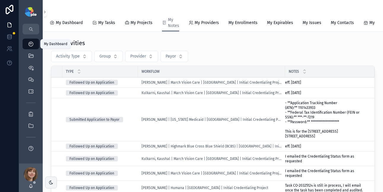
click at [27, 44] on div "My Dashboard" at bounding box center [30, 43] width 9 height 9
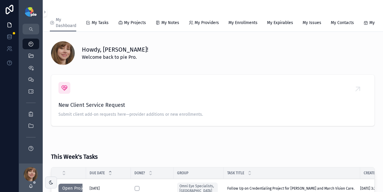
click at [90, 21] on icon "scrollable content" at bounding box center [88, 22] width 5 height 5
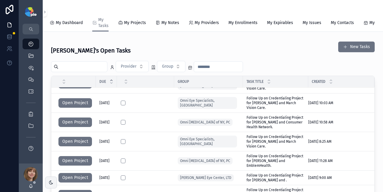
scroll to position [15, 0]
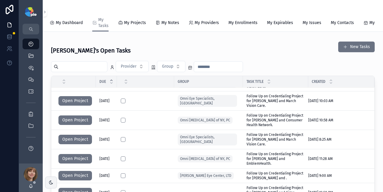
click at [79, 124] on button "Open Project" at bounding box center [75, 119] width 34 height 9
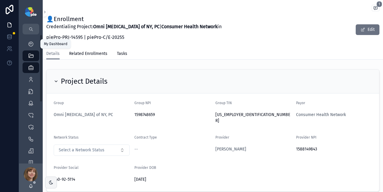
click at [31, 41] on div "My Dashboard" at bounding box center [30, 43] width 9 height 9
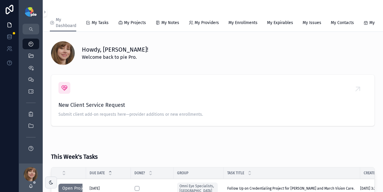
click at [98, 22] on span "My Tasks" at bounding box center [100, 23] width 17 height 6
click at [98, 24] on span "My Tasks" at bounding box center [100, 23] width 17 height 6
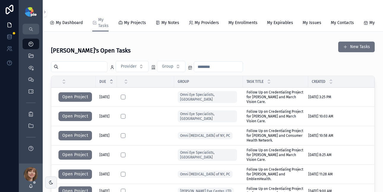
click at [102, 22] on span "My Tasks" at bounding box center [103, 23] width 10 height 12
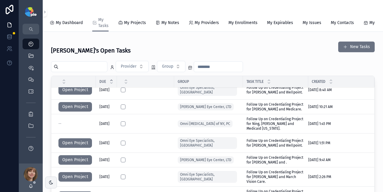
scroll to position [197, 0]
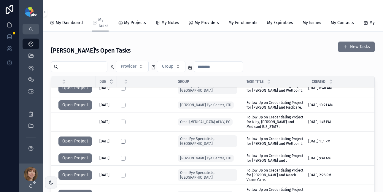
click at [177, 49] on div "Shelli's Open Tasks New Tasks" at bounding box center [213, 48] width 324 height 18
click at [31, 92] on icon "scrollable content" at bounding box center [31, 91] width 6 height 6
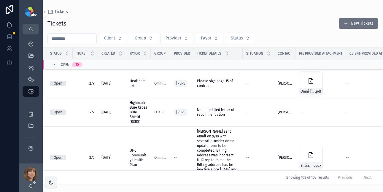
scroll to position [1, 0]
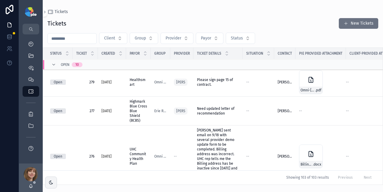
click at [186, 38] on button "Provider" at bounding box center [177, 38] width 33 height 11
type input "****"
click at [174, 61] on div "[PERSON_NAME]" at bounding box center [179, 62] width 82 height 9
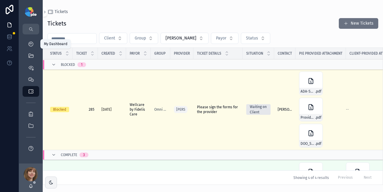
click at [30, 43] on icon "scrollable content" at bounding box center [31, 44] width 6 height 6
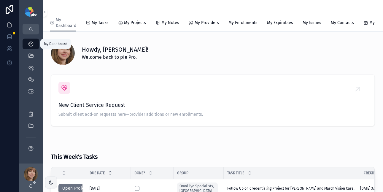
click at [30, 58] on icon "scrollable content" at bounding box center [31, 56] width 6 height 6
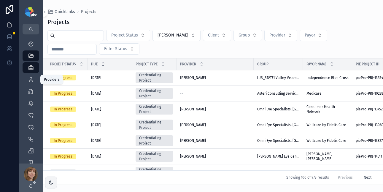
click at [33, 77] on icon "scrollable content" at bounding box center [31, 80] width 6 height 6
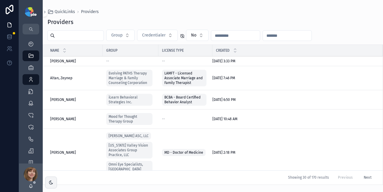
click at [88, 36] on input "scrollable content" at bounding box center [79, 35] width 49 height 8
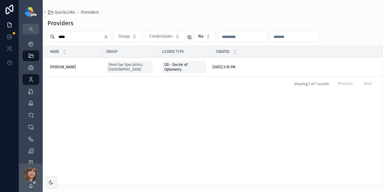
type input "****"
click at [63, 66] on span "[PERSON_NAME]" at bounding box center [63, 67] width 26 height 5
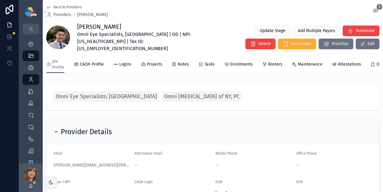
click at [232, 61] on span "Enrollments" at bounding box center [241, 64] width 23 height 6
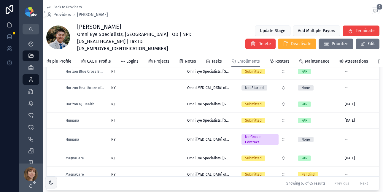
scroll to position [584, 0]
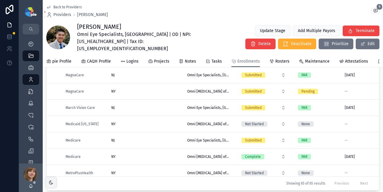
click at [159, 122] on div "NY NY" at bounding box center [145, 124] width 69 height 5
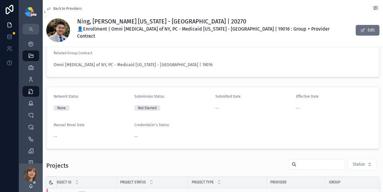
scroll to position [50, 0]
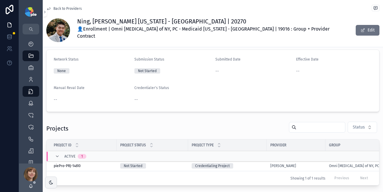
click at [252, 163] on div "Credentialing Project" at bounding box center [228, 165] width 72 height 5
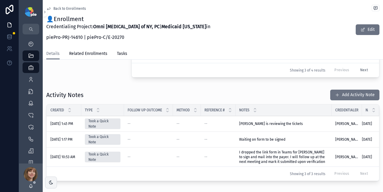
scroll to position [0, 15]
click at [30, 43] on icon "scrollable content" at bounding box center [31, 44] width 6 height 6
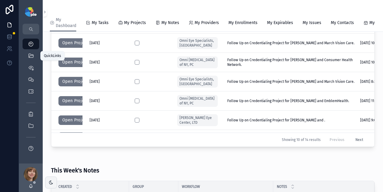
click at [30, 56] on icon "scrollable content" at bounding box center [31, 56] width 6 height 6
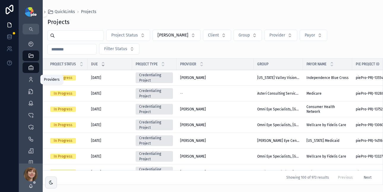
click at [32, 78] on icon "scrollable content" at bounding box center [31, 80] width 6 height 6
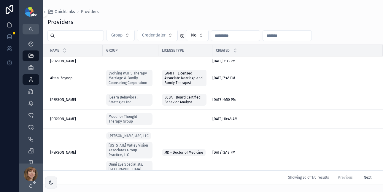
click at [75, 39] on input "scrollable content" at bounding box center [79, 35] width 49 height 8
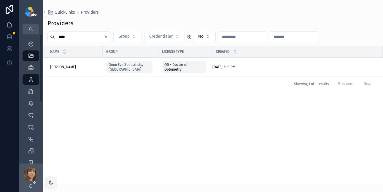
type input "****"
click at [60, 68] on span "[PERSON_NAME]" at bounding box center [63, 67] width 26 height 5
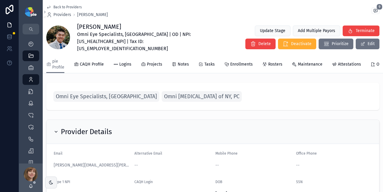
click at [232, 61] on span "Enrollments" at bounding box center [241, 64] width 23 height 6
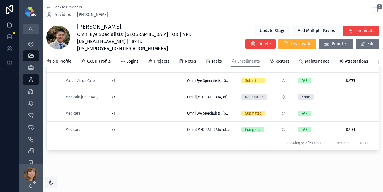
scroll to position [572, 0]
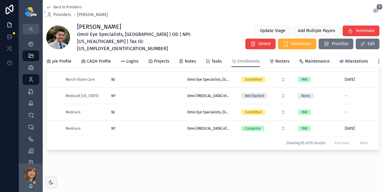
click at [170, 93] on div "NY NY" at bounding box center [145, 95] width 69 height 5
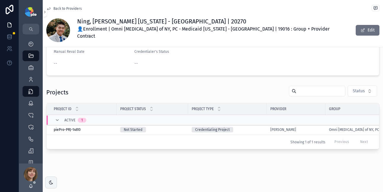
scroll to position [88, 0]
click at [261, 127] on div "Credentialing Project" at bounding box center [228, 129] width 72 height 5
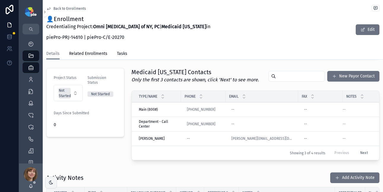
scroll to position [170, 0]
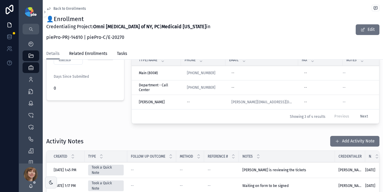
click at [344, 137] on button "Add Activity Note" at bounding box center [354, 141] width 49 height 11
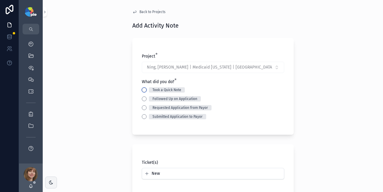
click at [142, 90] on button "Took a Quick Note" at bounding box center [144, 90] width 5 height 5
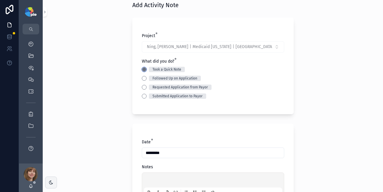
scroll to position [107, 0]
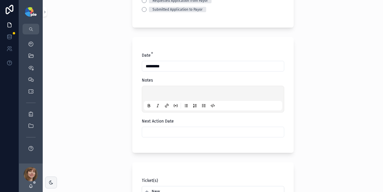
click at [155, 90] on div "scrollable content" at bounding box center [213, 99] width 138 height 23
click at [154, 92] on p "scrollable content" at bounding box center [214, 94] width 138 height 6
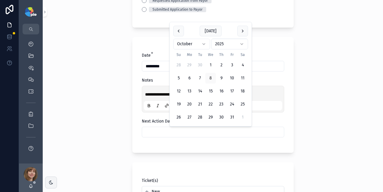
drag, startPoint x: 165, startPoint y: 132, endPoint x: 169, endPoint y: 130, distance: 5.0
click at [165, 132] on input "scrollable content" at bounding box center [213, 132] width 142 height 8
click at [234, 91] on button "17" at bounding box center [232, 91] width 11 height 11
type input "**********"
click at [66, 117] on div "**********" at bounding box center [213, 96] width 340 height 192
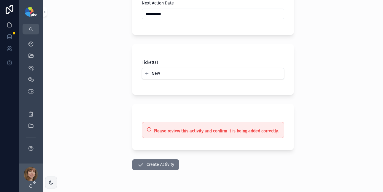
scroll to position [226, 0]
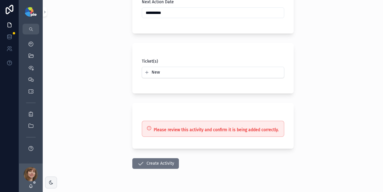
click at [147, 161] on button "Create Activity" at bounding box center [155, 163] width 47 height 11
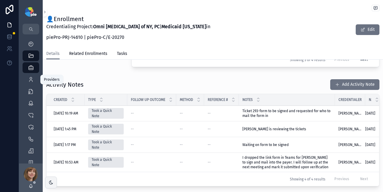
click at [31, 78] on icon "scrollable content" at bounding box center [31, 80] width 6 height 6
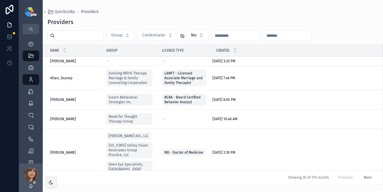
click at [91, 38] on input "scrollable content" at bounding box center [79, 35] width 49 height 8
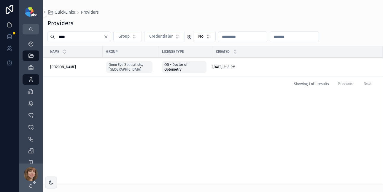
type input "****"
click at [56, 63] on td "Ning, Jason Ning, Jason" at bounding box center [73, 67] width 60 height 19
click at [60, 67] on span "[PERSON_NAME]" at bounding box center [63, 67] width 26 height 5
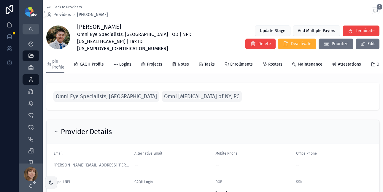
click at [236, 62] on link "Enrollments" at bounding box center [238, 65] width 28 height 12
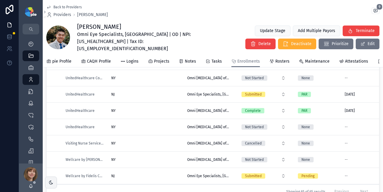
scroll to position [947, 0]
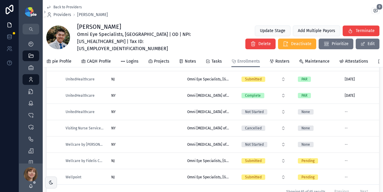
click at [150, 158] on div "NJ [GEOGRAPHIC_DATA]" at bounding box center [145, 160] width 69 height 5
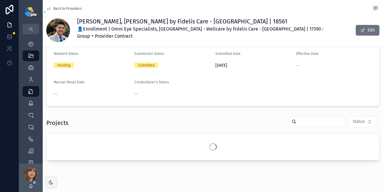
scroll to position [64, 0]
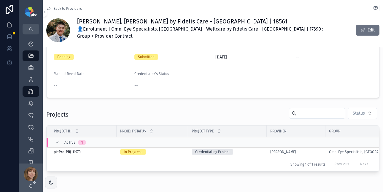
click at [242, 149] on div "Credentialing Project" at bounding box center [228, 151] width 72 height 5
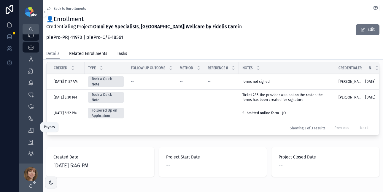
scroll to position [103, 0]
click at [33, 108] on icon "scrollable content" at bounding box center [31, 107] width 6 height 6
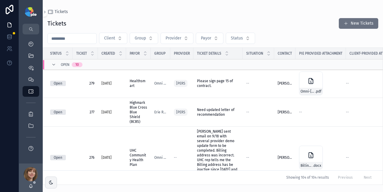
click at [83, 40] on input "scrollable content" at bounding box center [72, 38] width 49 height 8
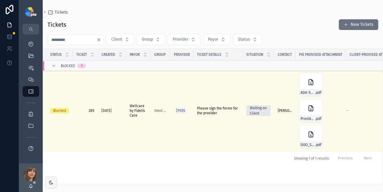
type input "***"
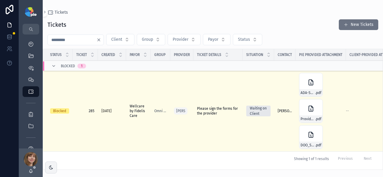
click at [101, 39] on icon "Clear" at bounding box center [98, 39] width 5 height 5
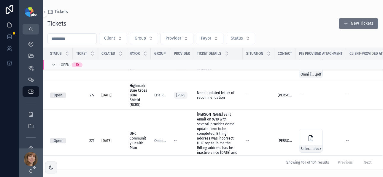
scroll to position [81, 0]
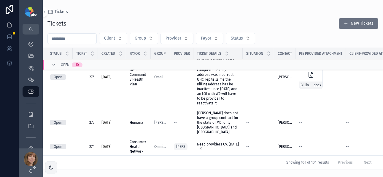
click at [237, 39] on span "Status" at bounding box center [237, 38] width 12 height 6
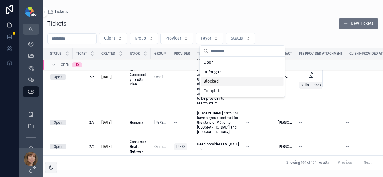
click at [220, 79] on div "Blocked" at bounding box center [242, 81] width 82 height 9
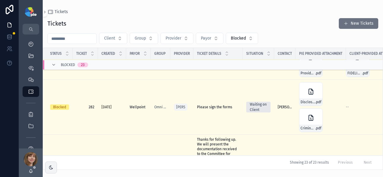
scroll to position [168, 0]
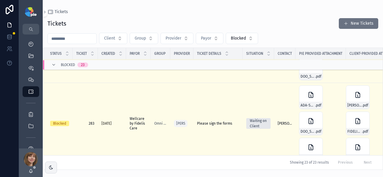
click at [78, 37] on input "scrollable content" at bounding box center [72, 38] width 49 height 8
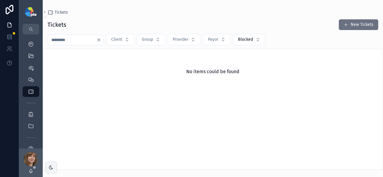
type input "***"
click at [100, 40] on icon "Clear" at bounding box center [99, 40] width 2 height 2
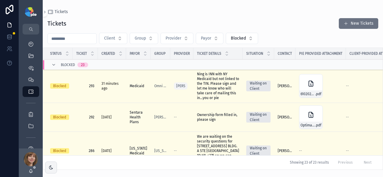
click at [77, 38] on input "scrollable content" at bounding box center [72, 38] width 49 height 8
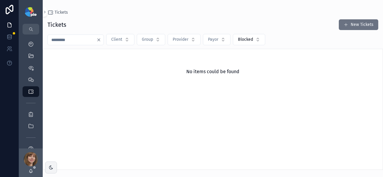
type input "***"
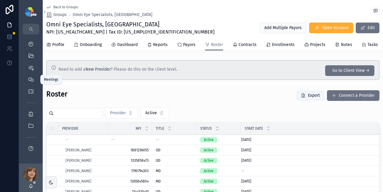
scroll to position [6, 0]
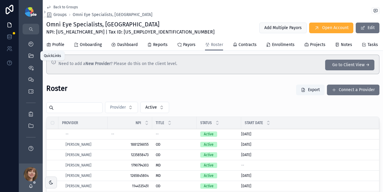
click at [31, 58] on icon "scrollable content" at bounding box center [31, 56] width 6 height 6
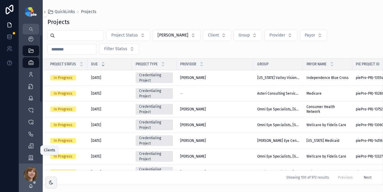
scroll to position [7, 0]
click at [32, 144] on icon "scrollable content" at bounding box center [31, 144] width 6 height 6
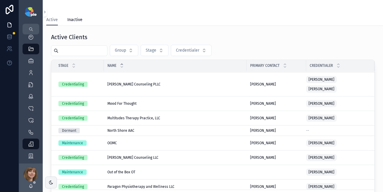
scroll to position [408, 0]
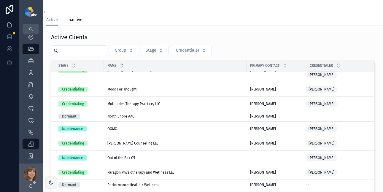
click at [136, 126] on div "OOMC OOMC" at bounding box center [175, 128] width 136 height 5
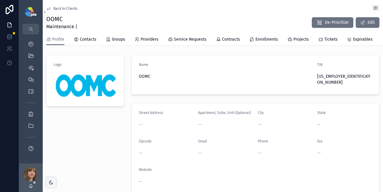
click at [324, 39] on span "Tickets" at bounding box center [330, 39] width 13 height 6
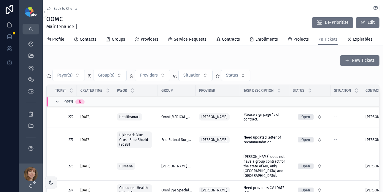
click at [148, 78] on span "Providers" at bounding box center [149, 75] width 18 height 6
type input "****"
click at [148, 104] on div "[PERSON_NAME]" at bounding box center [152, 103] width 82 height 9
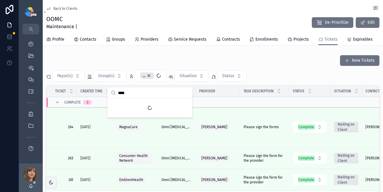
click at [275, 63] on div "New Tickets" at bounding box center [212, 60] width 333 height 11
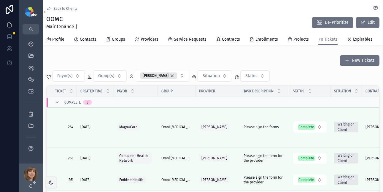
click at [352, 66] on button "New Tickets" at bounding box center [359, 60] width 39 height 11
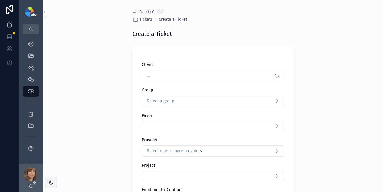
click at [168, 101] on span "Select a group" at bounding box center [160, 101] width 27 height 6
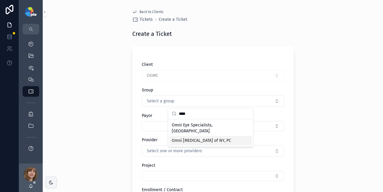
type input "****"
click at [182, 138] on span "Omni [MEDICAL_DATA] of NY, PC" at bounding box center [201, 141] width 59 height 6
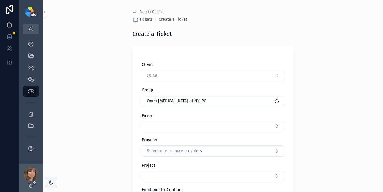
click at [160, 125] on button "Select Button" at bounding box center [213, 126] width 142 height 10
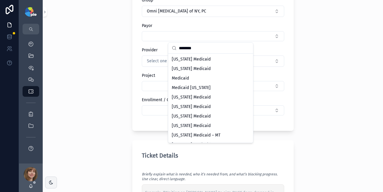
scroll to position [192, 0]
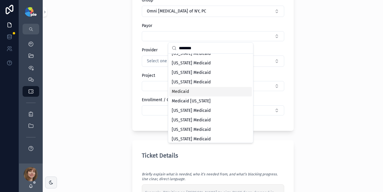
type input "********"
click at [204, 96] on div "Medicaid" at bounding box center [210, 91] width 82 height 9
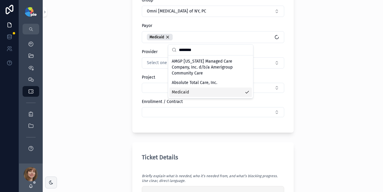
scroll to position [0, 0]
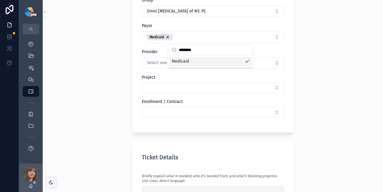
drag, startPoint x: 74, startPoint y: 99, endPoint x: 81, endPoint y: 97, distance: 6.9
click at [74, 99] on div "Back to Clients Tickets Create a Ticket Create a Ticket Client OOMC Group Omni …" at bounding box center [213, 6] width 340 height 192
click at [158, 65] on span "Select one or more providers" at bounding box center [174, 63] width 55 height 6
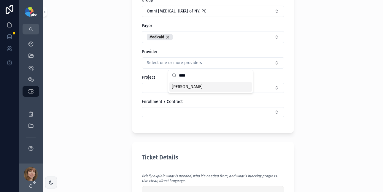
type input "****"
click at [186, 85] on span "[PERSON_NAME]" at bounding box center [187, 87] width 31 height 6
click at [107, 87] on div "Back to Clients Tickets Create a Ticket Create a Ticket Client OOMC Group Omni …" at bounding box center [213, 6] width 340 height 192
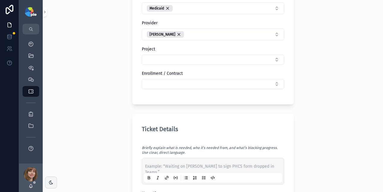
scroll to position [131, 0]
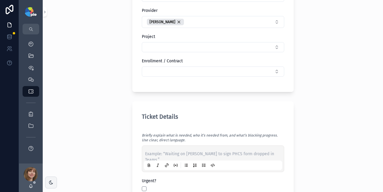
click at [154, 150] on div "Example: “Waiting on Jessie to sign PHCS form dropped in Teams.”" at bounding box center [213, 158] width 138 height 23
click at [158, 153] on p "scrollable content" at bounding box center [214, 154] width 138 height 6
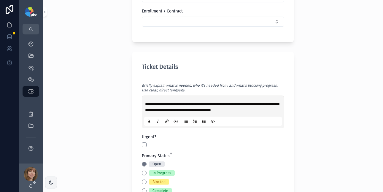
scroll to position [289, 0]
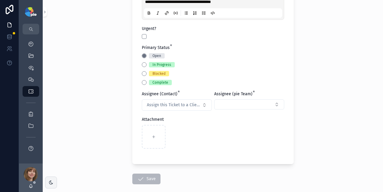
click at [139, 73] on div "**********" at bounding box center [212, 53] width 161 height 221
click at [142, 74] on button "Blocked" at bounding box center [144, 73] width 5 height 5
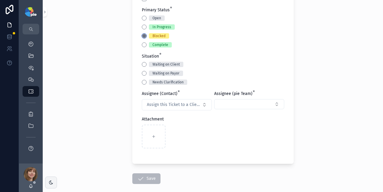
scroll to position [327, 0]
click at [143, 63] on button "Waiting on Client" at bounding box center [144, 64] width 5 height 5
click at [165, 105] on span "Assign this Ticket to a Client Contact" at bounding box center [173, 104] width 53 height 6
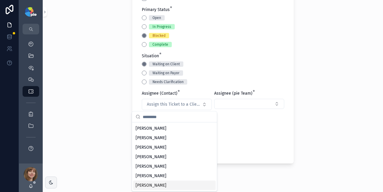
click at [162, 185] on span "[PERSON_NAME]" at bounding box center [151, 185] width 31 height 6
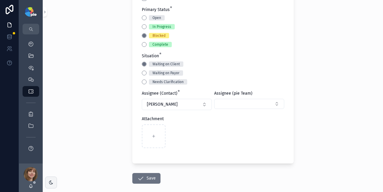
click at [232, 105] on button "Select Button" at bounding box center [249, 104] width 70 height 10
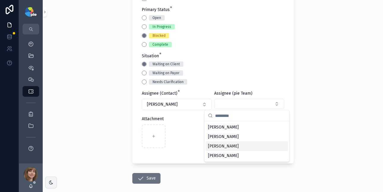
click at [225, 143] on span "[PERSON_NAME]" at bounding box center [223, 146] width 31 height 6
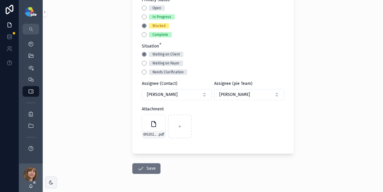
scroll to position [357, 0]
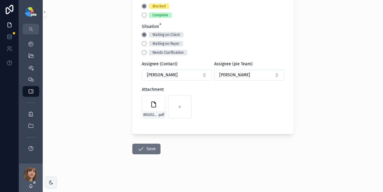
click at [138, 148] on icon "scrollable content" at bounding box center [140, 148] width 7 height 7
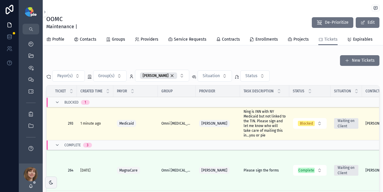
click at [166, 79] on div "[PERSON_NAME]" at bounding box center [158, 75] width 37 height 7
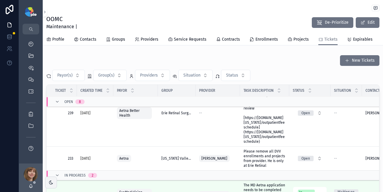
scroll to position [194, 0]
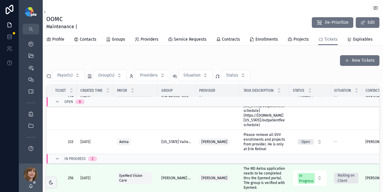
click at [155, 78] on span "Providers" at bounding box center [149, 75] width 18 height 6
type input "****"
drag, startPoint x: 133, startPoint y: 104, endPoint x: 171, endPoint y: 101, distance: 38.4
click at [133, 104] on span "[PERSON_NAME]" at bounding box center [128, 104] width 31 height 6
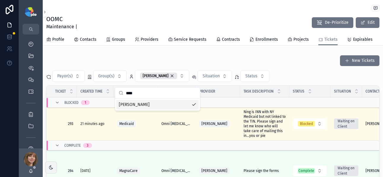
click at [166, 79] on div "[PERSON_NAME]" at bounding box center [158, 75] width 37 height 7
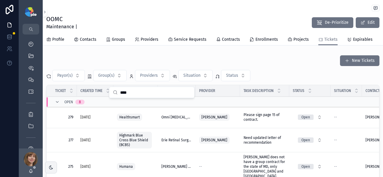
click at [196, 58] on div "New Tickets Payor(s) Group(s) Providers Situation Status Ticket Created Time Pa…" at bounding box center [213, 138] width 340 height 170
click at [228, 77] on span "Status" at bounding box center [232, 75] width 12 height 6
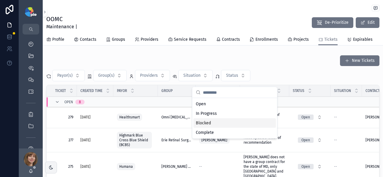
click at [217, 125] on div "Blocked" at bounding box center [234, 122] width 82 height 9
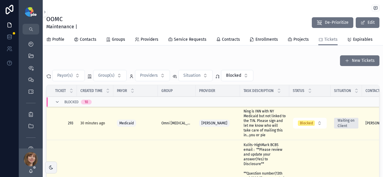
click at [244, 80] on button "Blocked" at bounding box center [237, 75] width 32 height 11
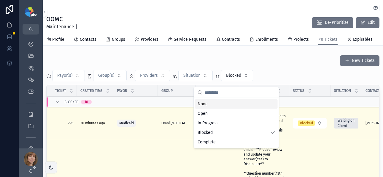
click at [219, 102] on div "None" at bounding box center [236, 103] width 82 height 9
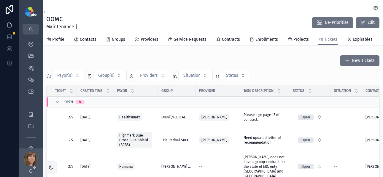
click at [274, 71] on div "New Tickets Payor(s) Group(s) Providers Situation Status Ticket Created Time Pa…" at bounding box center [212, 136] width 333 height 163
click at [150, 76] on button "Providers" at bounding box center [152, 75] width 35 height 11
type input "*****"
click at [141, 103] on span "Quinn, Christopher" at bounding box center [128, 104] width 31 height 6
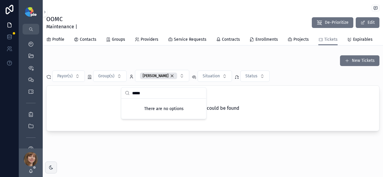
click at [260, 61] on div "New Tickets" at bounding box center [212, 60] width 333 height 11
click at [161, 66] on div "New Tickets" at bounding box center [212, 60] width 333 height 11
click at [175, 79] on div "Quinn, Christopher" at bounding box center [158, 75] width 37 height 7
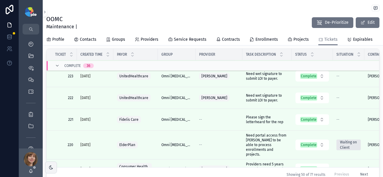
scroll to position [1792, 0]
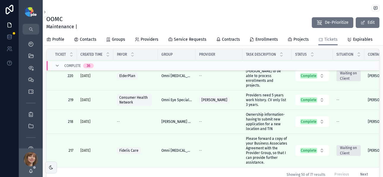
click at [358, 171] on button "Next" at bounding box center [364, 173] width 16 height 9
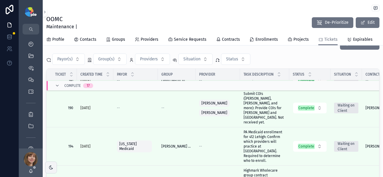
scroll to position [88, 0]
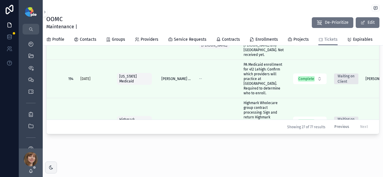
click at [336, 122] on button "Previous" at bounding box center [341, 126] width 23 height 9
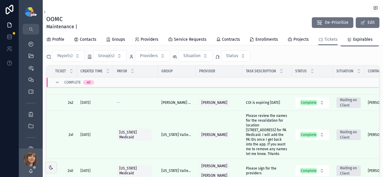
scroll to position [23, 0]
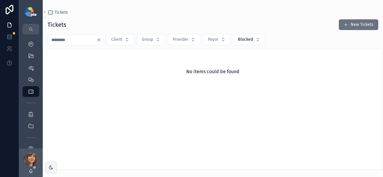
click at [72, 41] on input "***" at bounding box center [72, 40] width 49 height 8
type input "*"
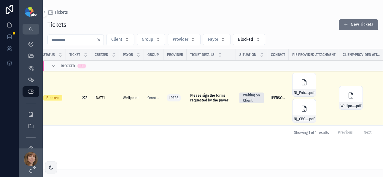
scroll to position [0, 8]
click at [80, 38] on input "***" at bounding box center [72, 40] width 49 height 8
click at [77, 38] on input "***" at bounding box center [72, 40] width 49 height 8
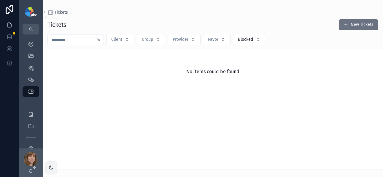
type input "***"
click at [98, 20] on div "Tickets New Tickets" at bounding box center [212, 24] width 331 height 11
click at [99, 41] on icon "Clear" at bounding box center [98, 39] width 5 height 5
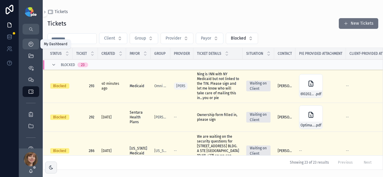
click at [31, 44] on icon "scrollable content" at bounding box center [31, 44] width 6 height 6
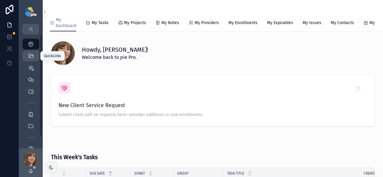
click at [32, 55] on icon "scrollable content" at bounding box center [31, 56] width 6 height 6
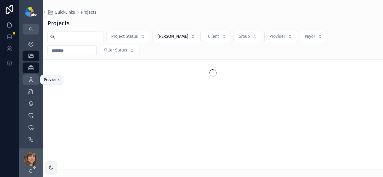
click at [30, 83] on div "Providers 302" at bounding box center [30, 79] width 9 height 9
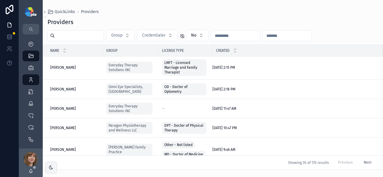
scroll to position [440, 0]
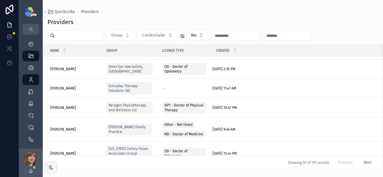
click at [62, 71] on span "Bruno, Olivia" at bounding box center [63, 68] width 26 height 5
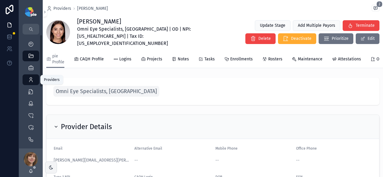
click at [31, 80] on icon "scrollable content" at bounding box center [31, 80] width 6 height 6
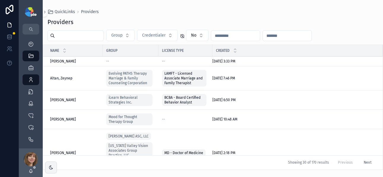
click at [73, 39] on input "scrollable content" at bounding box center [79, 35] width 49 height 8
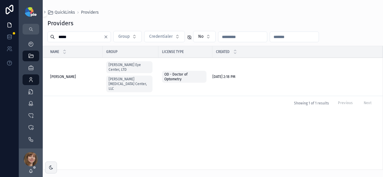
type input "*****"
click at [63, 74] on span "Weigel, Shawn" at bounding box center [63, 76] width 26 height 5
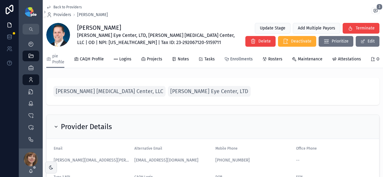
click at [233, 58] on span "Enrollments" at bounding box center [241, 59] width 23 height 6
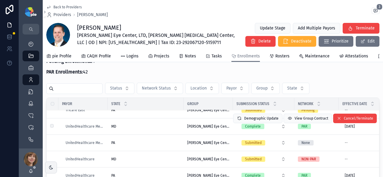
scroll to position [763, 0]
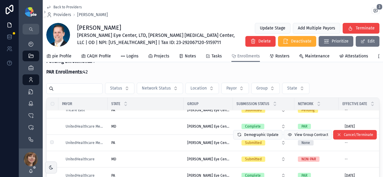
click at [155, 143] on div "PA PA" at bounding box center [145, 142] width 69 height 5
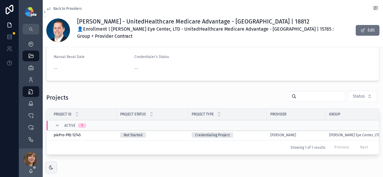
click at [250, 134] on div "Credentialing Project" at bounding box center [228, 134] width 72 height 5
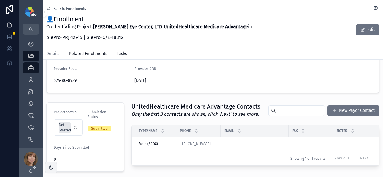
scroll to position [113, 0]
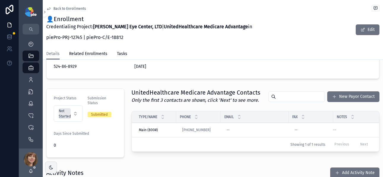
scroll to position [106, 0]
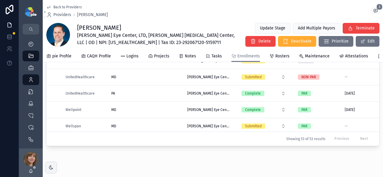
scroll to position [748, 0]
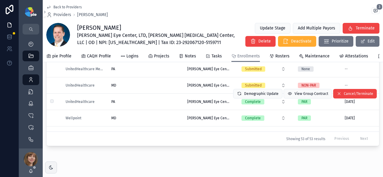
click at [154, 104] on div "PA PA" at bounding box center [145, 101] width 69 height 5
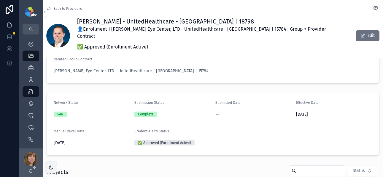
scroll to position [103, 0]
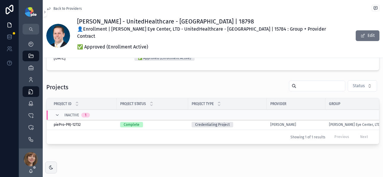
click at [176, 122] on div "Complete" at bounding box center [152, 124] width 64 height 5
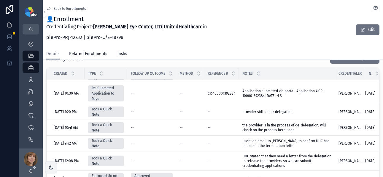
scroll to position [278, 0]
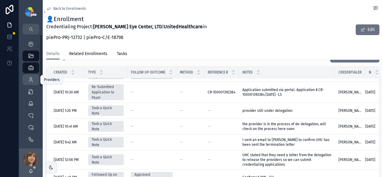
click at [31, 77] on icon "scrollable content" at bounding box center [31, 80] width 6 height 6
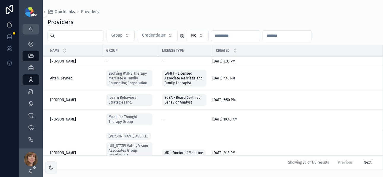
click at [76, 36] on input "scrollable content" at bounding box center [79, 35] width 49 height 8
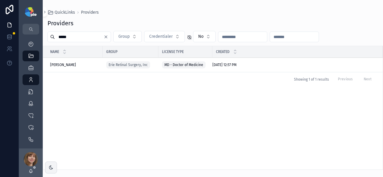
type input "*****"
click at [65, 65] on span "[PERSON_NAME]" at bounding box center [63, 64] width 26 height 5
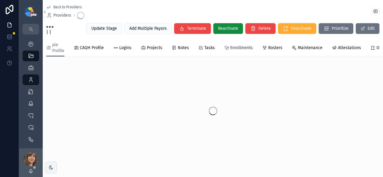
click at [239, 48] on span "Enrollments" at bounding box center [241, 48] width 23 height 6
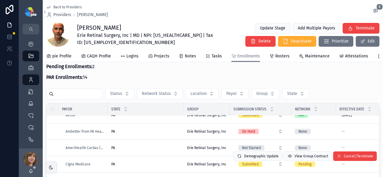
scroll to position [42, 0]
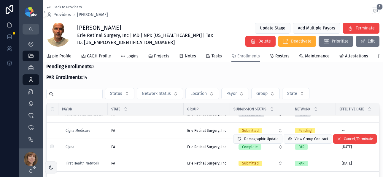
click at [140, 149] on div "PA PA" at bounding box center [145, 146] width 69 height 5
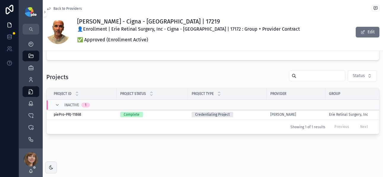
click at [247, 112] on div "Credentialing Project" at bounding box center [228, 114] width 72 height 5
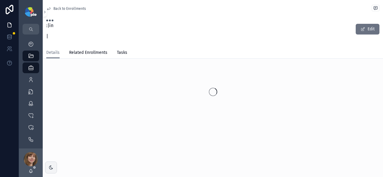
scroll to position [20, 0]
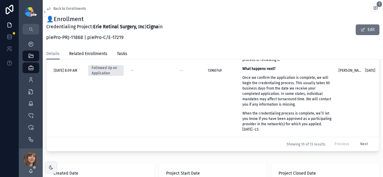
scroll to position [363, 0]
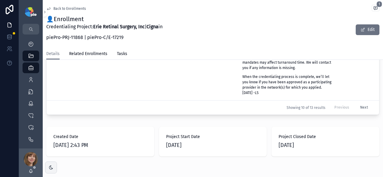
click at [359, 103] on button "Next" at bounding box center [364, 107] width 16 height 9
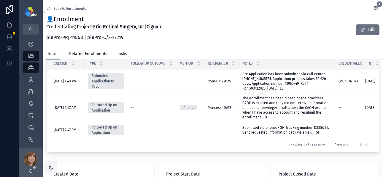
scroll to position [287, 0]
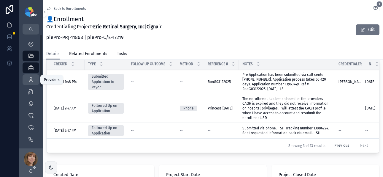
click at [27, 78] on div "Providers 302" at bounding box center [30, 79] width 9 height 9
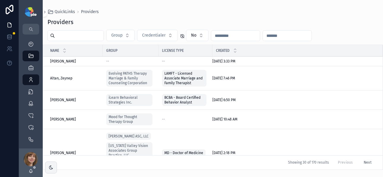
click at [99, 38] on input "scrollable content" at bounding box center [79, 35] width 49 height 8
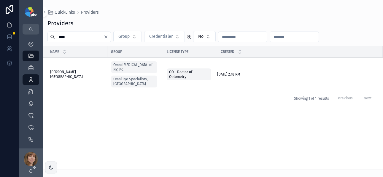
type input "****"
click at [75, 71] on span "[PERSON_NAME][GEOGRAPHIC_DATA]" at bounding box center [77, 73] width 54 height 9
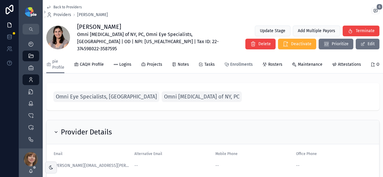
click at [239, 61] on span "Enrollments" at bounding box center [241, 64] width 23 height 6
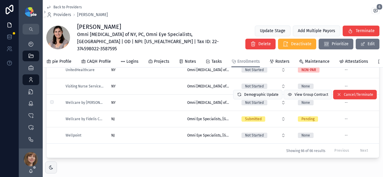
scroll to position [975, 0]
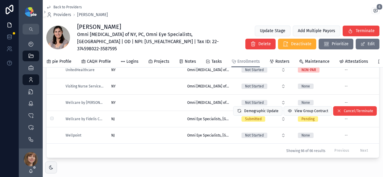
click at [149, 116] on div "NJ NJ" at bounding box center [145, 118] width 69 height 5
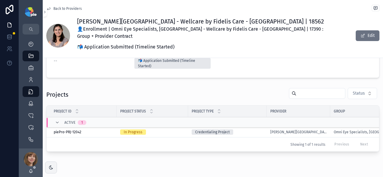
scroll to position [101, 0]
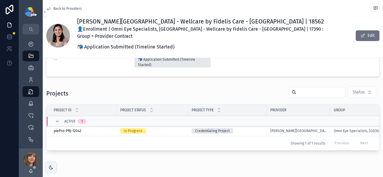
click at [255, 128] on div "Credentialing Project" at bounding box center [228, 130] width 72 height 5
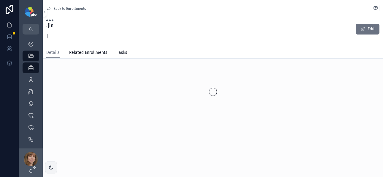
scroll to position [20, 0]
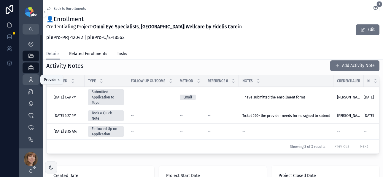
click at [32, 76] on div "Providers 302" at bounding box center [30, 79] width 9 height 9
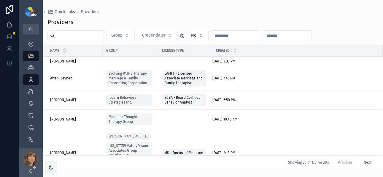
click at [93, 36] on input "scrollable content" at bounding box center [79, 35] width 49 height 8
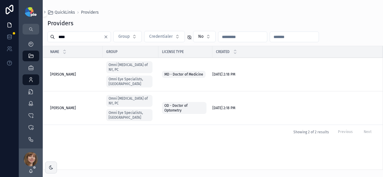
type input "****"
click at [64, 105] on span "[PERSON_NAME]" at bounding box center [63, 107] width 26 height 5
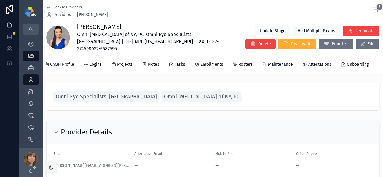
scroll to position [0, 42]
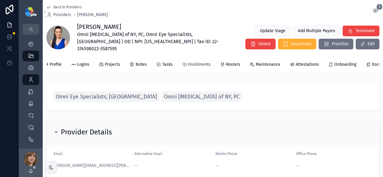
click at [192, 61] on span "Enrollments" at bounding box center [199, 64] width 23 height 6
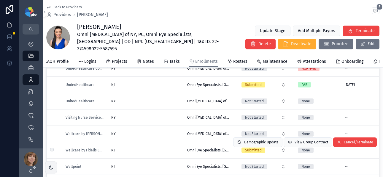
scroll to position [77, 0]
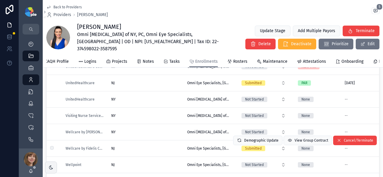
click at [166, 146] on div "NJ NJ" at bounding box center [145, 148] width 69 height 5
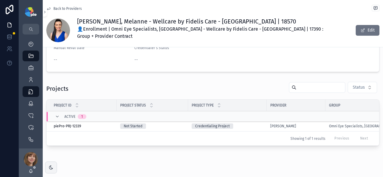
click at [250, 123] on div "Credentialing Project" at bounding box center [228, 125] width 72 height 5
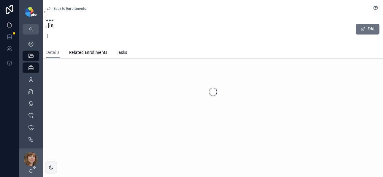
scroll to position [20, 0]
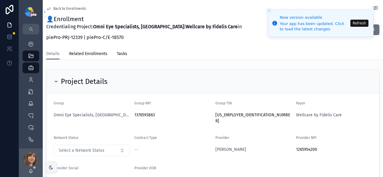
click at [358, 23] on button "Refresh" at bounding box center [359, 23] width 18 height 7
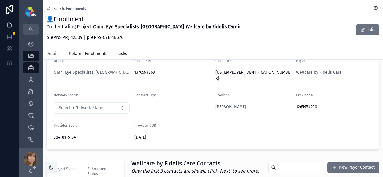
scroll to position [73, 0]
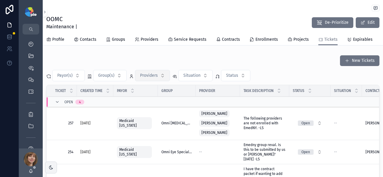
click at [152, 78] on span "Providers" at bounding box center [149, 75] width 18 height 6
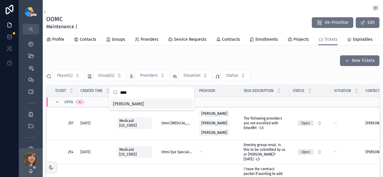
type input "****"
click at [134, 103] on div "[PERSON_NAME]" at bounding box center [152, 103] width 82 height 9
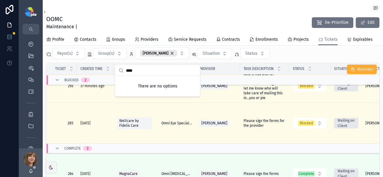
scroll to position [22, 0]
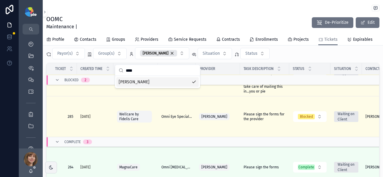
click at [285, 56] on div "Payor(s) Group(s) Ning, [PERSON_NAME] Situation Status" at bounding box center [212, 53] width 333 height 12
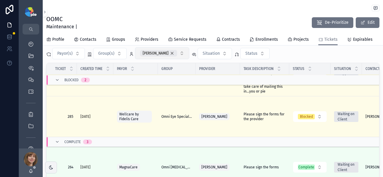
click at [164, 56] on div "[PERSON_NAME]" at bounding box center [158, 53] width 37 height 7
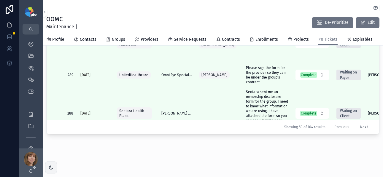
scroll to position [1015, 0]
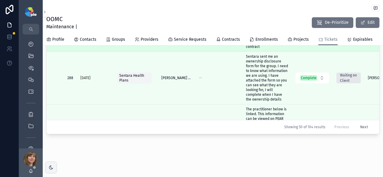
click at [254, 49] on span "Please sign the form for the provider so they can be under the group's contract" at bounding box center [267, 39] width 42 height 19
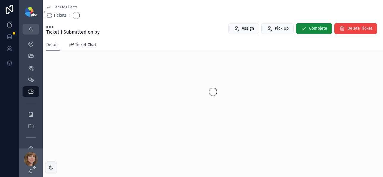
scroll to position [13, 0]
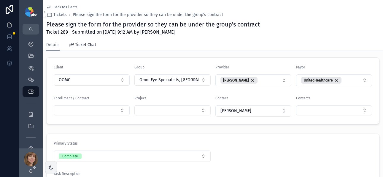
scroll to position [75, 0]
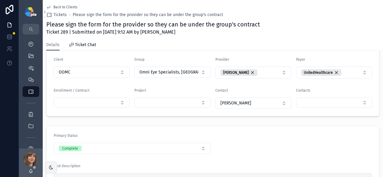
click at [55, 7] on span "Back to Clients" at bounding box center [65, 7] width 24 height 5
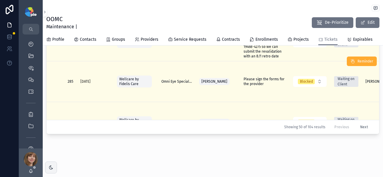
scroll to position [325, 0]
click at [358, 58] on span "Reminder" at bounding box center [366, 60] width 16 height 5
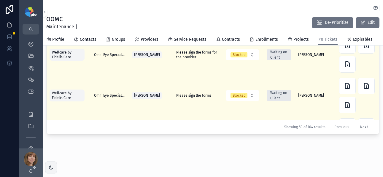
scroll to position [352, 81]
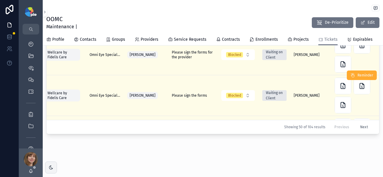
click at [181, 93] on span "Please sign the forms" at bounding box center [189, 95] width 35 height 5
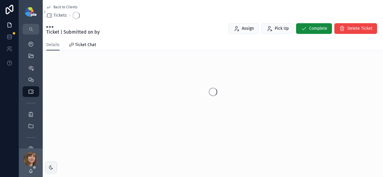
scroll to position [13, 0]
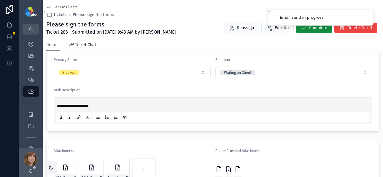
scroll to position [207, 0]
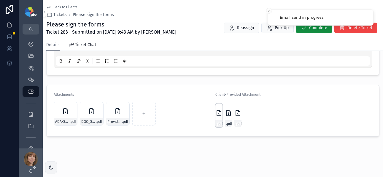
click at [217, 113] on icon "scrollable content" at bounding box center [218, 112] width 7 height 7
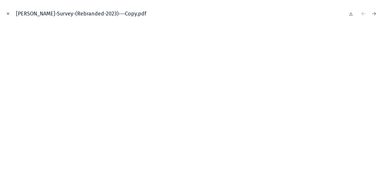
click at [7, 12] on icon "Close modal" at bounding box center [8, 14] width 4 height 4
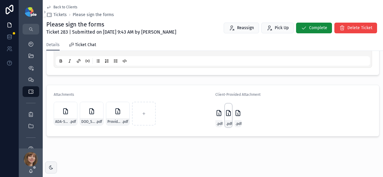
click at [227, 115] on icon "scrollable content" at bounding box center [228, 112] width 4 height 5
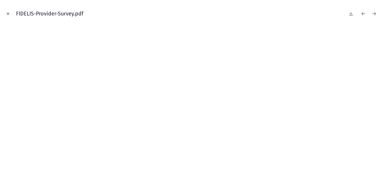
click at [9, 13] on icon "Close modal" at bounding box center [8, 14] width 2 height 2
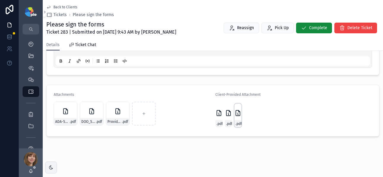
click at [234, 120] on div "FIDELIS-Provider-Survey .pdf" at bounding box center [237, 123] width 7 height 7
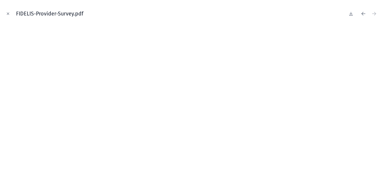
drag, startPoint x: 7, startPoint y: 13, endPoint x: 22, endPoint y: 20, distance: 17.2
click at [7, 13] on icon "Close modal" at bounding box center [8, 14] width 2 height 2
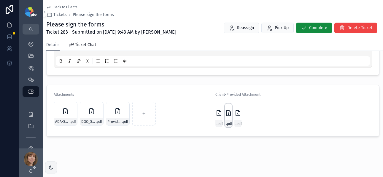
click at [227, 115] on icon "scrollable content" at bounding box center [228, 112] width 4 height 5
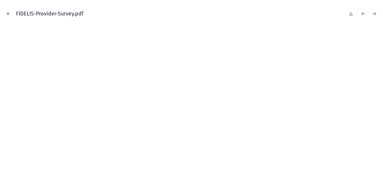
click at [7, 13] on icon "Close modal" at bounding box center [8, 14] width 4 height 4
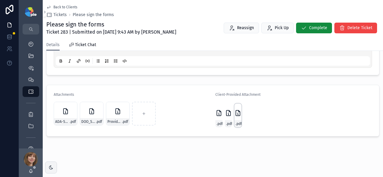
click at [234, 115] on icon "scrollable content" at bounding box center [237, 112] width 7 height 7
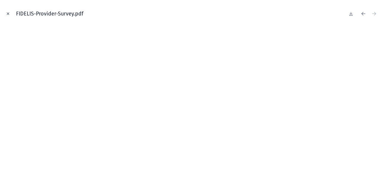
click at [7, 12] on icon "Close modal" at bounding box center [8, 14] width 4 height 4
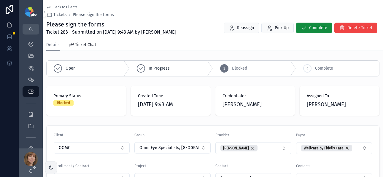
scroll to position [207, 0]
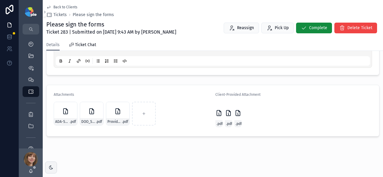
click at [60, 7] on span "Back to Clients" at bounding box center [65, 7] width 24 height 5
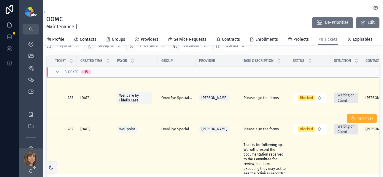
scroll to position [394, 0]
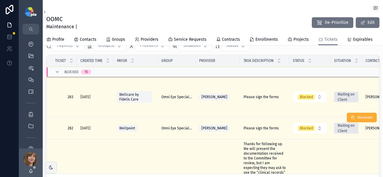
click at [263, 130] on span "Please sign the forms" at bounding box center [261, 128] width 35 height 5
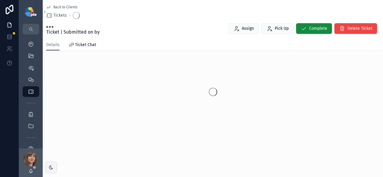
scroll to position [13, 0]
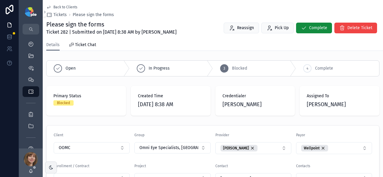
click at [68, 6] on span "Back to Clients" at bounding box center [65, 7] width 24 height 5
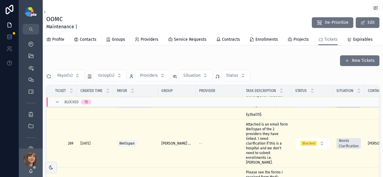
scroll to position [613, 0]
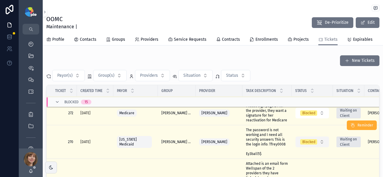
click at [310, 139] on div "Blocked" at bounding box center [308, 141] width 13 height 5
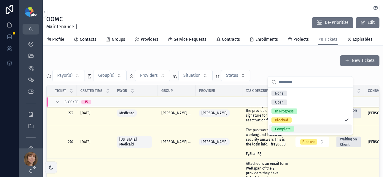
click at [300, 129] on div "Complete" at bounding box center [310, 128] width 82 height 9
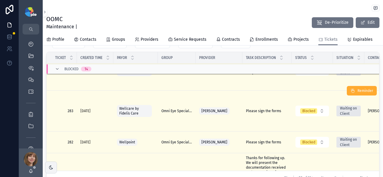
scroll to position [381, 0]
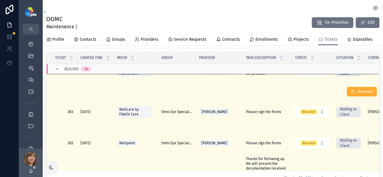
click at [255, 111] on span "Please sign the forms" at bounding box center [263, 111] width 35 height 5
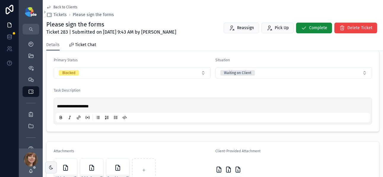
scroll to position [207, 0]
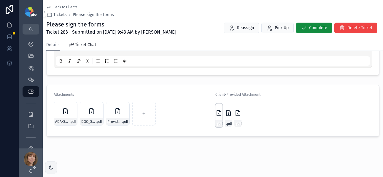
click at [216, 116] on icon "scrollable content" at bounding box center [218, 112] width 7 height 7
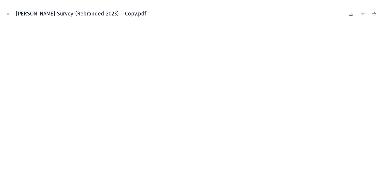
click at [351, 13] on icon at bounding box center [351, 13] width 0 height 2
click at [350, 13] on icon at bounding box center [351, 13] width 2 height 1
click at [352, 14] on icon at bounding box center [351, 13] width 2 height 1
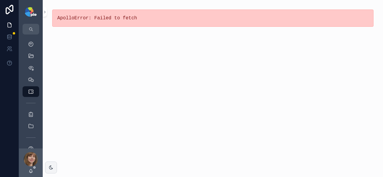
click at [154, 72] on div "ApolloError: Failed to fetch" at bounding box center [213, 88] width 340 height 177
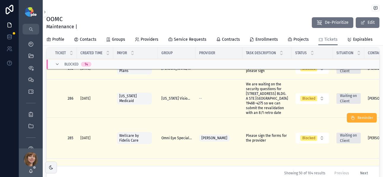
scroll to position [350, 0]
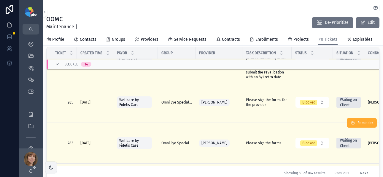
click at [262, 140] on span "Please sign the forms" at bounding box center [263, 142] width 35 height 5
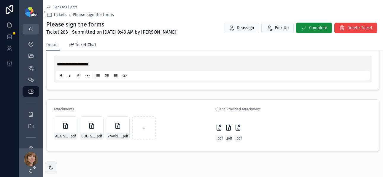
scroll to position [200, 0]
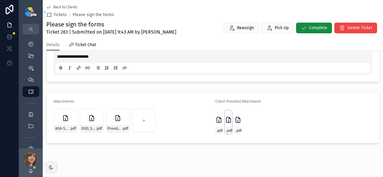
click at [227, 122] on icon "scrollable content" at bounding box center [228, 119] width 7 height 7
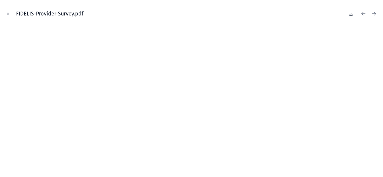
click at [351, 14] on icon at bounding box center [351, 13] width 2 height 1
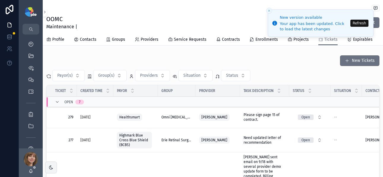
click at [361, 23] on button "Refresh" at bounding box center [359, 23] width 18 height 7
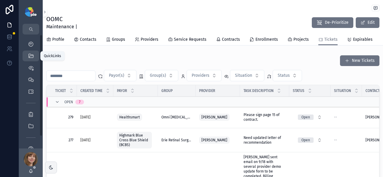
click at [32, 54] on icon "scrollable content" at bounding box center [31, 56] width 6 height 6
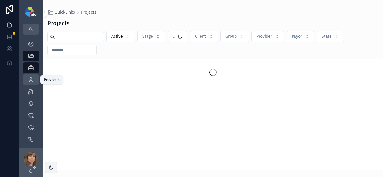
click at [29, 77] on icon "scrollable content" at bounding box center [31, 80] width 6 height 6
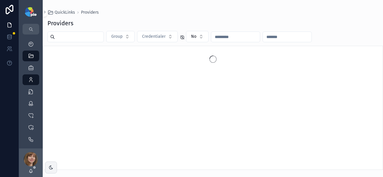
click at [70, 36] on input "scrollable content" at bounding box center [79, 37] width 49 height 8
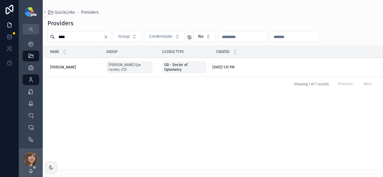
type input "****"
click at [63, 67] on span "[PERSON_NAME]" at bounding box center [63, 67] width 26 height 5
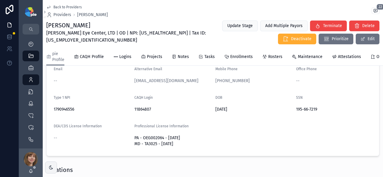
scroll to position [76, 0]
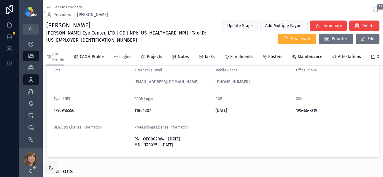
click at [120, 57] on span "Logins" at bounding box center [125, 57] width 12 height 6
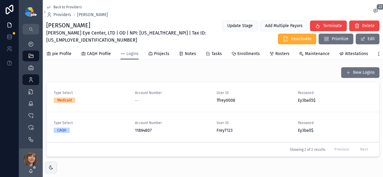
scroll to position [4, 0]
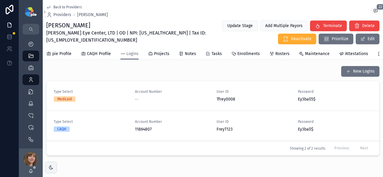
click at [260, 94] on span "User ID" at bounding box center [254, 91] width 74 height 5
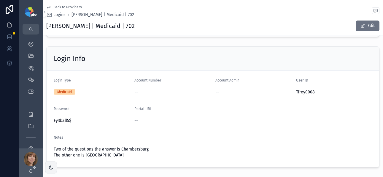
scroll to position [71, 0]
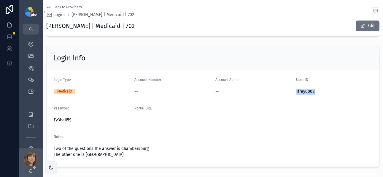
drag, startPoint x: 314, startPoint y: 89, endPoint x: 292, endPoint y: 90, distance: 22.3
click at [292, 90] on form "Login Type Medicaid Account Number -- Account Admin -- User ID Tfrey0008 Passwo…" at bounding box center [213, 118] width 333 height 96
copy span "Tfrey0008"
drag, startPoint x: 72, startPoint y: 119, endPoint x: 53, endPoint y: 120, distance: 19.3
click at [53, 120] on form "Login Type Medicaid Account Number -- Account Admin -- User ID Tfrey0008 Passwo…" at bounding box center [213, 118] width 333 height 96
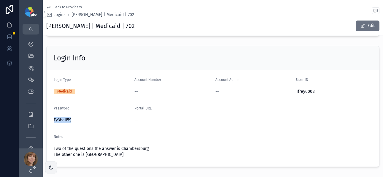
copy span "Ey3ball5$"
click at [70, 6] on span "Back to Providers" at bounding box center [67, 7] width 28 height 5
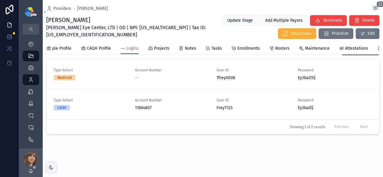
scroll to position [24, 0]
click at [56, 46] on span "pie Profile" at bounding box center [61, 48] width 19 height 6
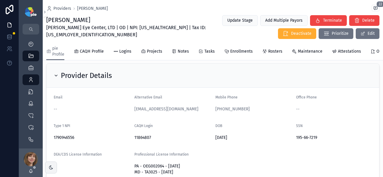
scroll to position [64, 0]
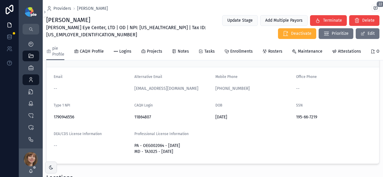
click at [296, 120] on span "195-66-7219" at bounding box center [334, 117] width 76 height 6
drag, startPoint x: 314, startPoint y: 122, endPoint x: 292, endPoint y: 122, distance: 22.3
click at [292, 122] on form "Email -- Alternative Email [EMAIL_ADDRESS][DOMAIN_NAME] Mobile Phone [PHONE_NUM…" at bounding box center [213, 115] width 333 height 96
copy span "195-66-7219"
click at [226, 140] on form "Email -- Alternative Email [EMAIL_ADDRESS][DOMAIN_NAME] Mobile Phone [PHONE_NUM…" at bounding box center [213, 115] width 333 height 96
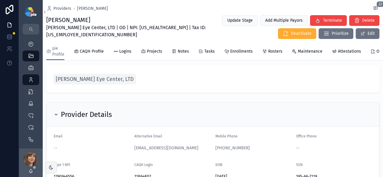
scroll to position [0, 0]
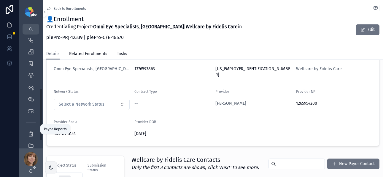
scroll to position [132, 0]
click at [32, 98] on icon "scrollable content" at bounding box center [31, 101] width 6 height 6
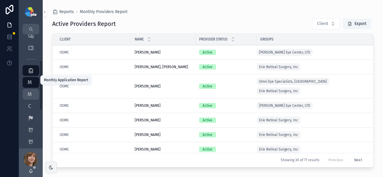
scroll to position [14, 0]
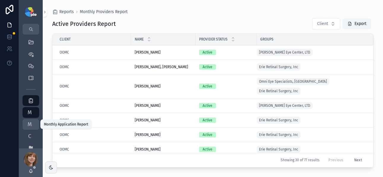
click at [29, 123] on span "M" at bounding box center [30, 124] width 6 height 6
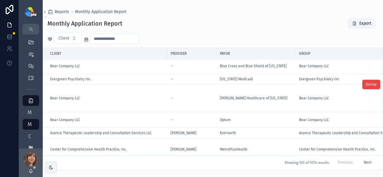
scroll to position [4, 0]
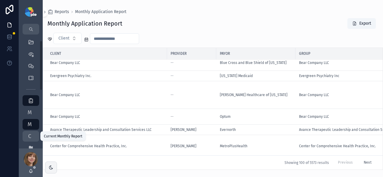
click at [34, 134] on div "C Current Monthly Report" at bounding box center [30, 135] width 9 height 9
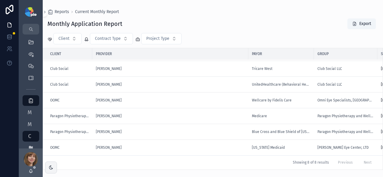
scroll to position [34, 0]
click at [235, 23] on div "Monthly Application Report Export" at bounding box center [212, 23] width 331 height 11
click at [205, 18] on div "Monthly Application Report Export" at bounding box center [212, 23] width 331 height 11
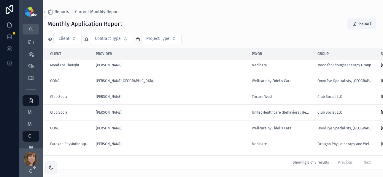
scroll to position [0, 0]
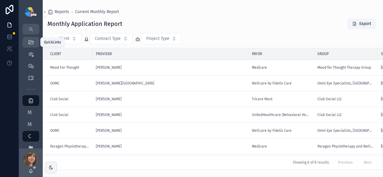
click at [32, 42] on icon "scrollable content" at bounding box center [31, 42] width 6 height 6
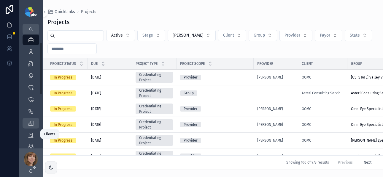
scroll to position [46, 0]
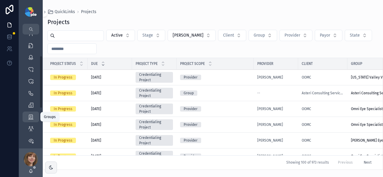
click at [31, 118] on icon "scrollable content" at bounding box center [31, 117] width 6 height 6
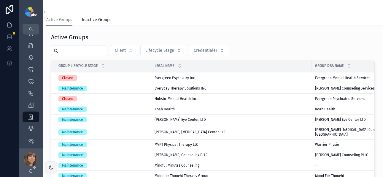
scroll to position [98, 0]
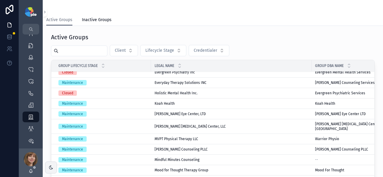
click at [184, 112] on span "[PERSON_NAME] Eye Center, LTD" at bounding box center [180, 113] width 51 height 5
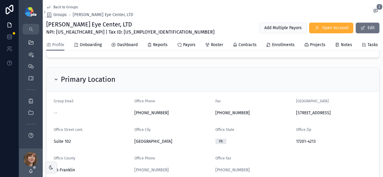
scroll to position [118, 0]
